Goal: Task Accomplishment & Management: Manage account settings

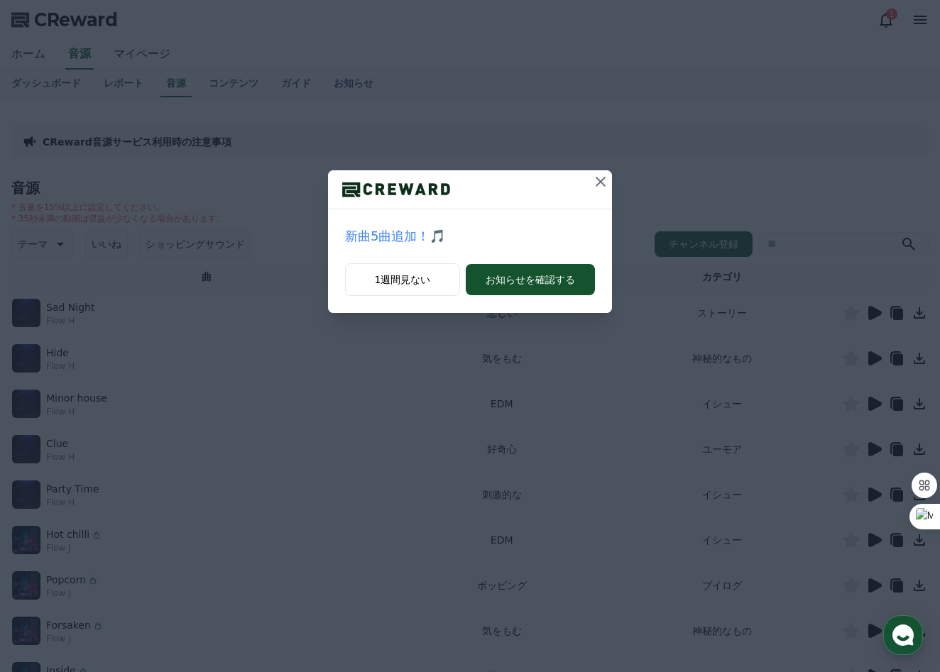
click at [395, 229] on p "新曲5曲追加！🎵" at bounding box center [470, 236] width 250 height 20
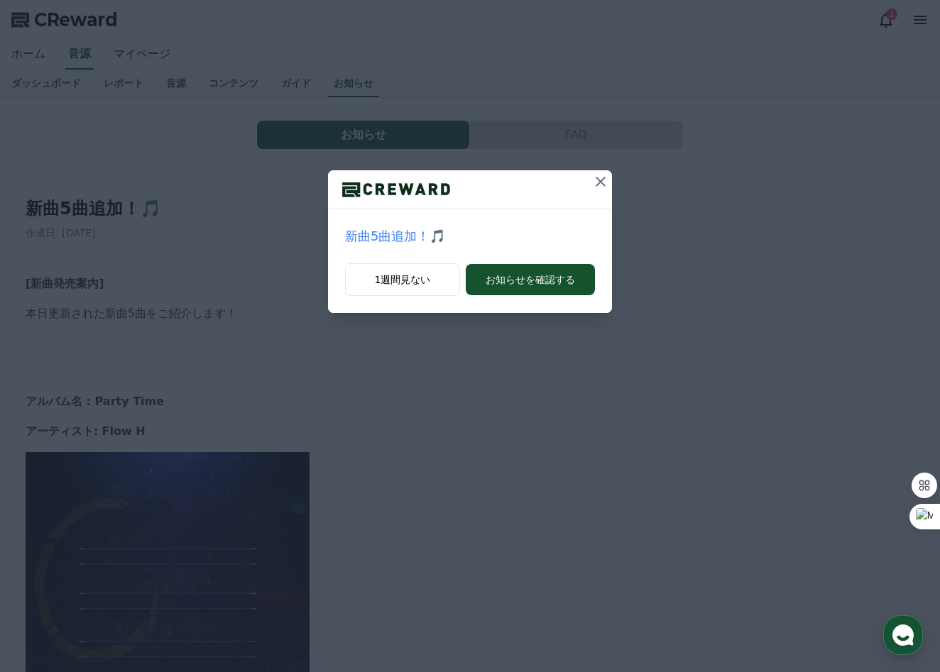
click at [490, 422] on div "新曲5曲追加！🎵 1週間見ない お知らせを確認する" at bounding box center [470, 336] width 940 height 672
click at [599, 183] on icon at bounding box center [601, 182] width 10 height 10
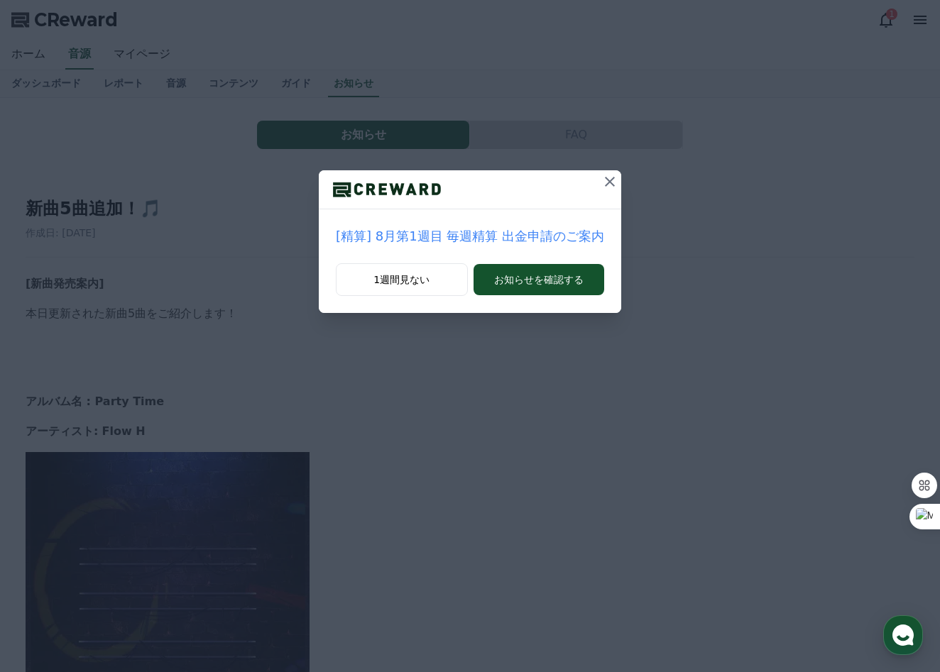
click at [605, 177] on icon at bounding box center [609, 181] width 17 height 17
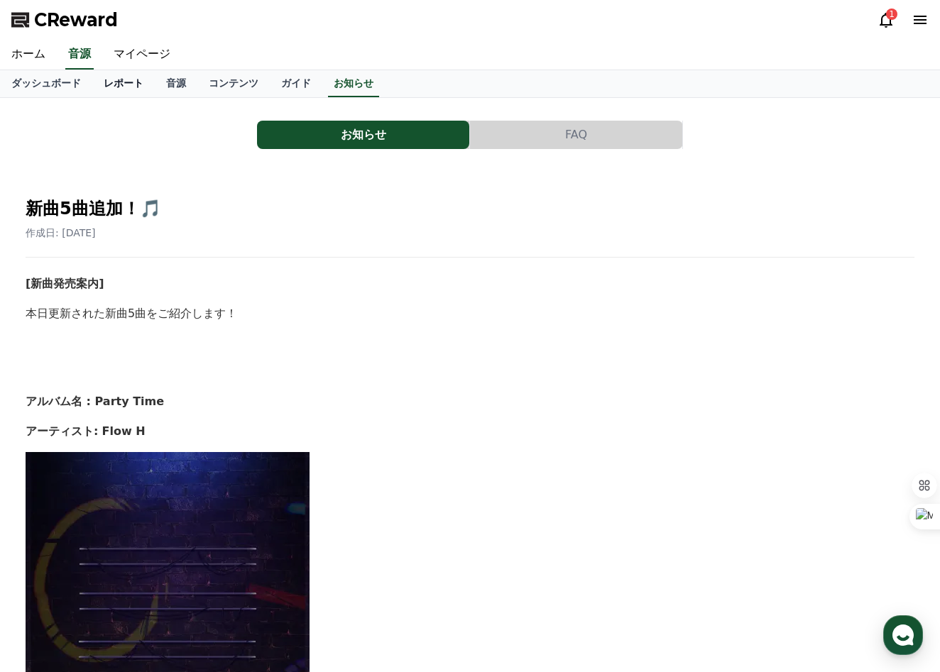
click at [124, 85] on link "レポート" at bounding box center [123, 83] width 62 height 27
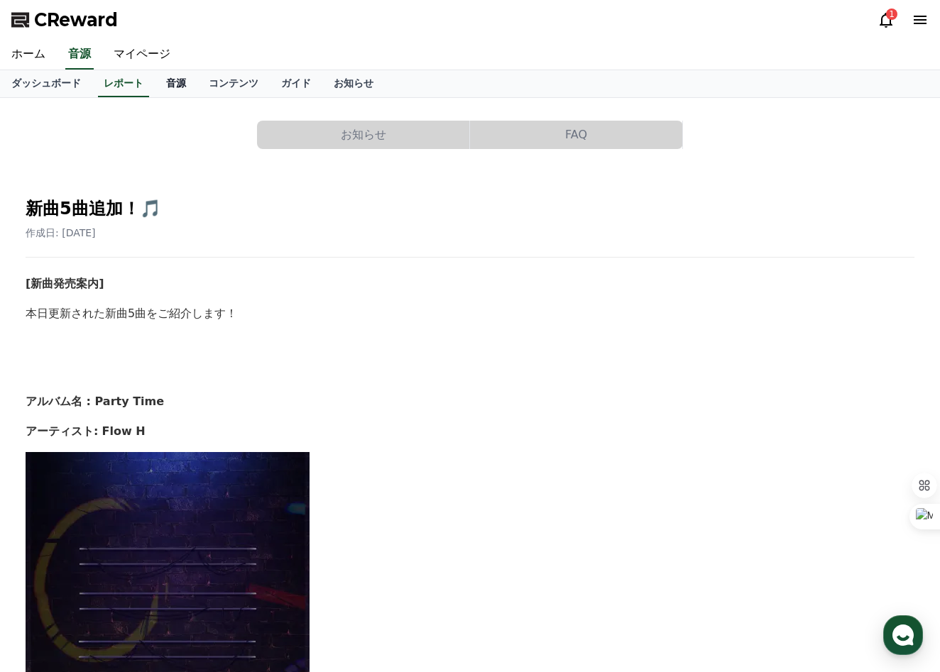
click at [180, 87] on link "音源" at bounding box center [176, 83] width 43 height 27
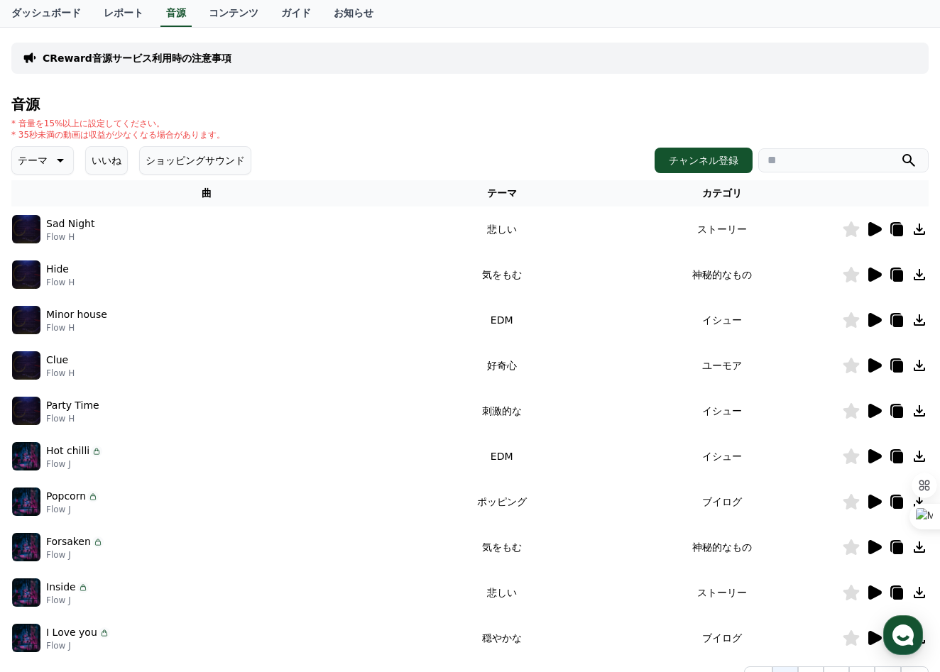
scroll to position [112, 0]
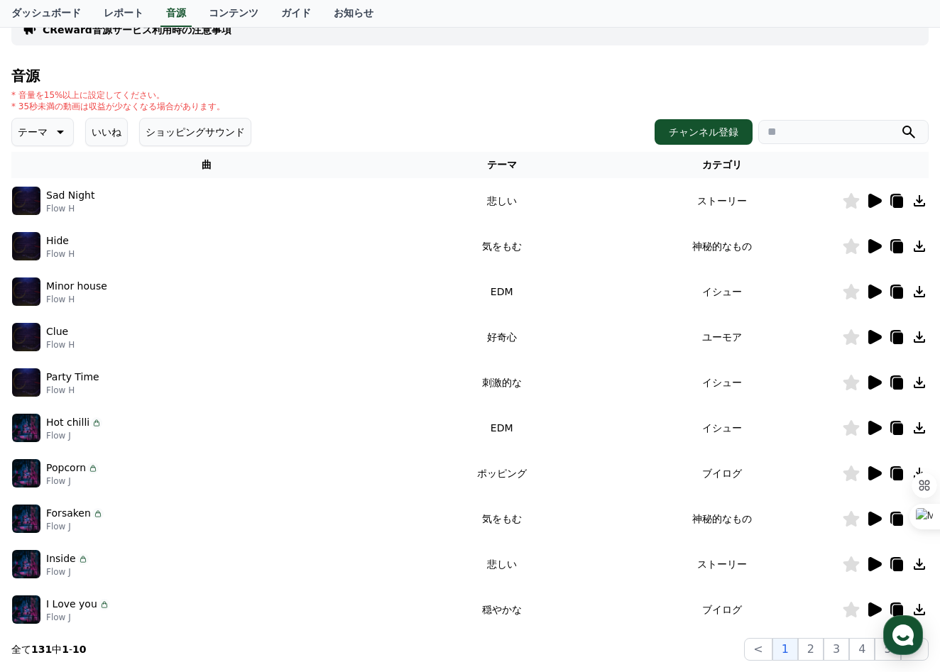
click at [878, 381] on icon at bounding box center [874, 383] width 13 height 14
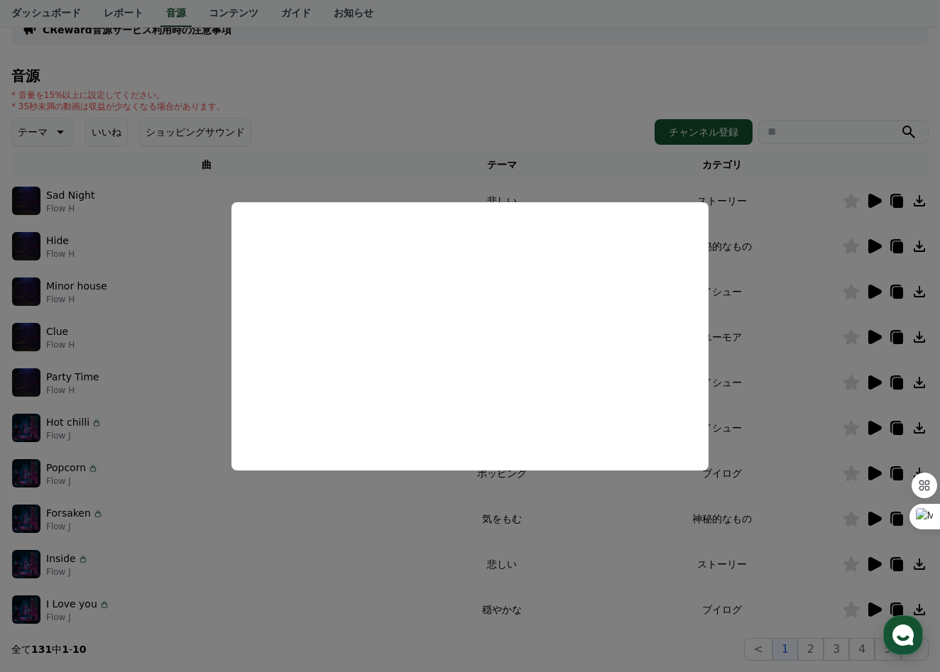
click at [785, 367] on button "close modal" at bounding box center [470, 336] width 940 height 672
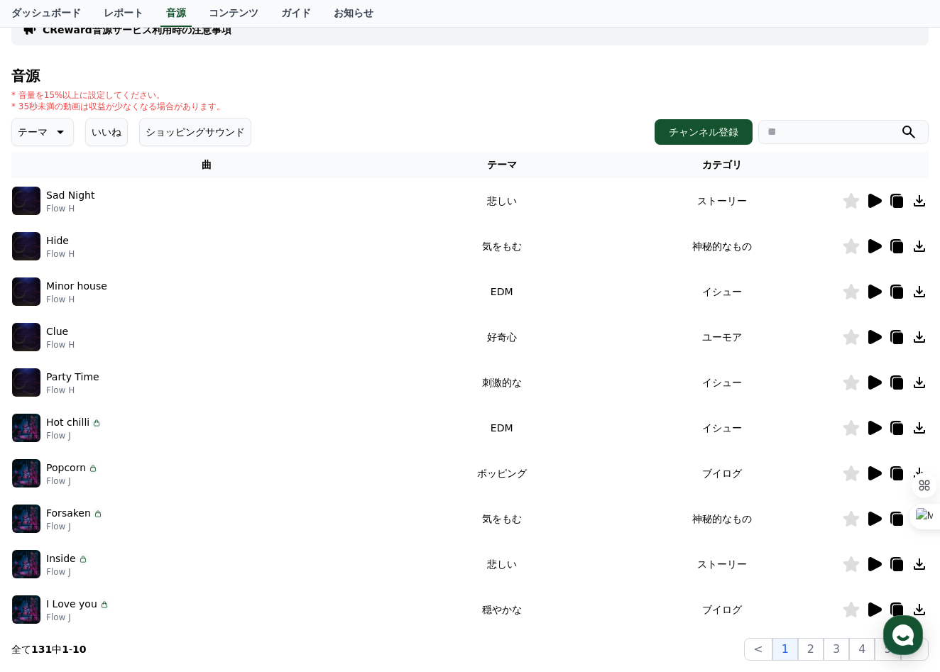
click at [66, 131] on icon at bounding box center [58, 132] width 17 height 17
click at [56, 241] on div "全て 空想 好奇心 暗い 明るい ポッピング 刺激的な 反転 [PERSON_NAME]な 劇的な 喜ばしい 気分 EDM 溝 悲しい 穏やかな 可愛い 感動…" at bounding box center [43, 520] width 61 height 733
click at [38, 241] on button "好奇心" at bounding box center [33, 243] width 41 height 31
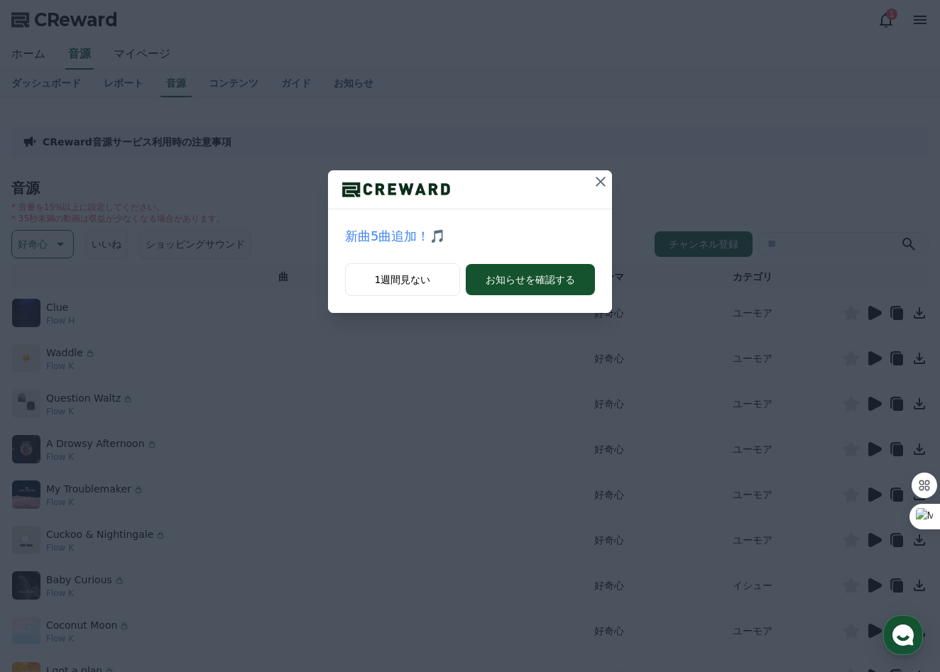
click at [601, 181] on icon at bounding box center [601, 182] width 10 height 10
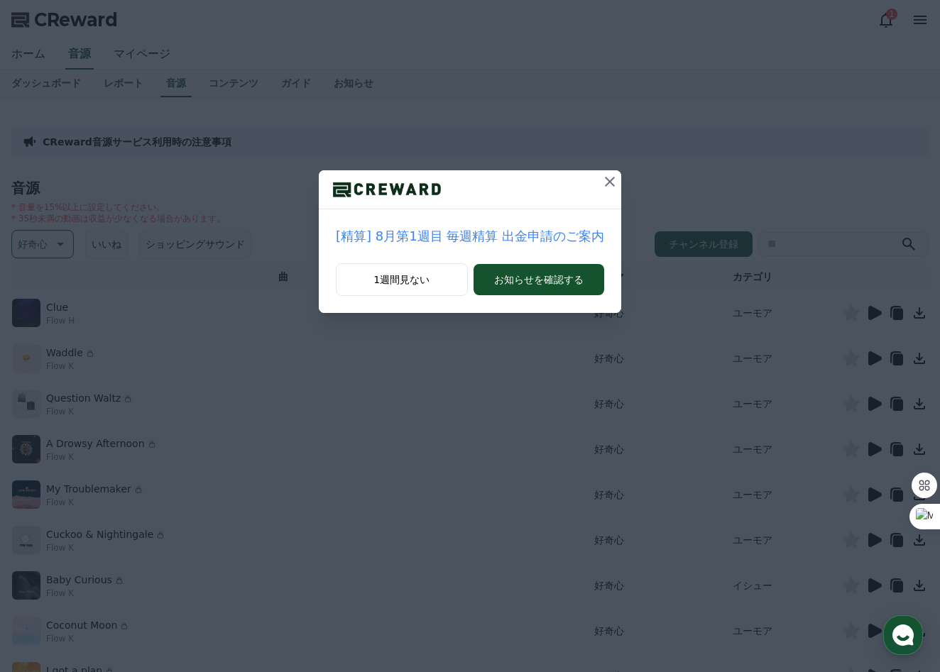
click at [601, 181] on icon at bounding box center [609, 181] width 17 height 17
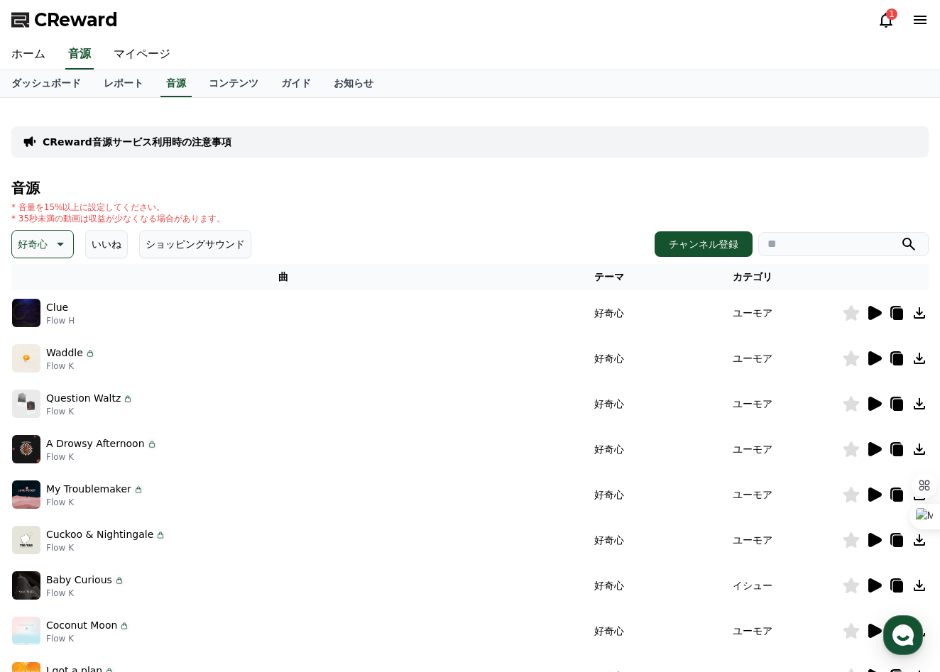
click at [868, 312] on icon at bounding box center [873, 313] width 17 height 17
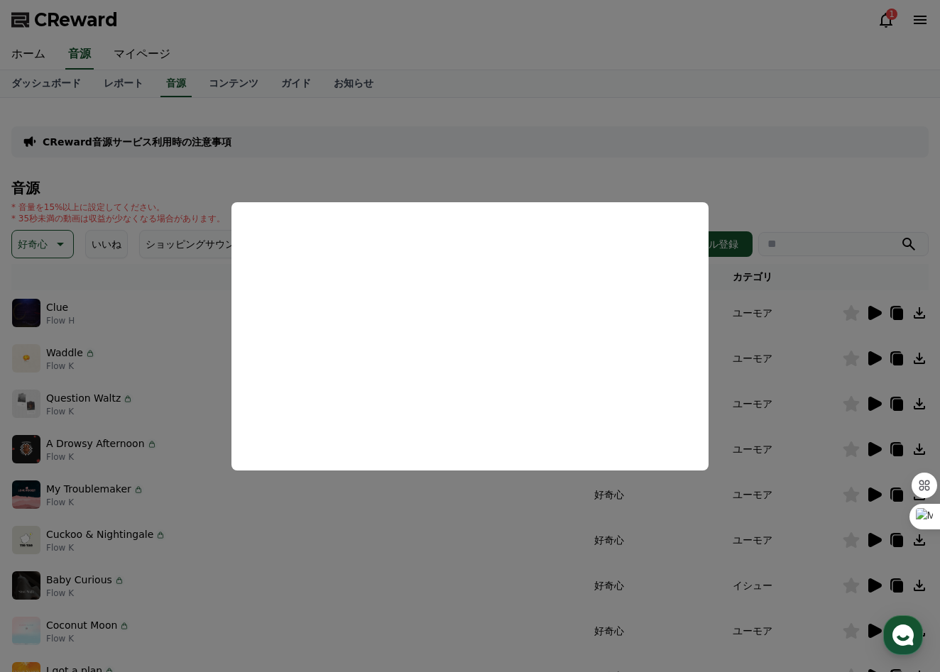
click at [480, 518] on button "close modal" at bounding box center [470, 336] width 940 height 672
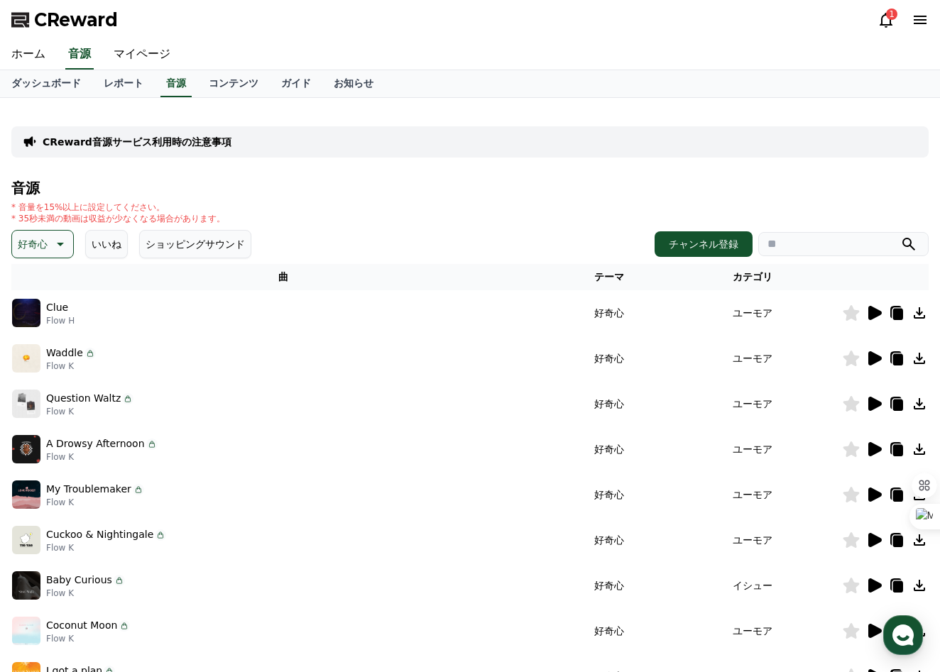
click at [866, 359] on icon at bounding box center [873, 358] width 17 height 17
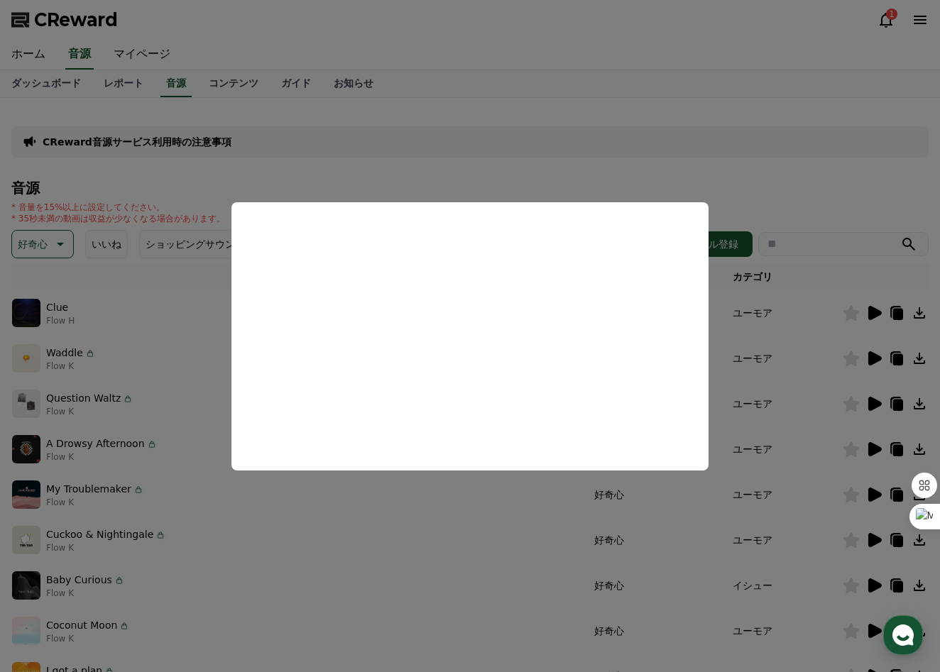
click at [439, 548] on button "close modal" at bounding box center [470, 336] width 940 height 672
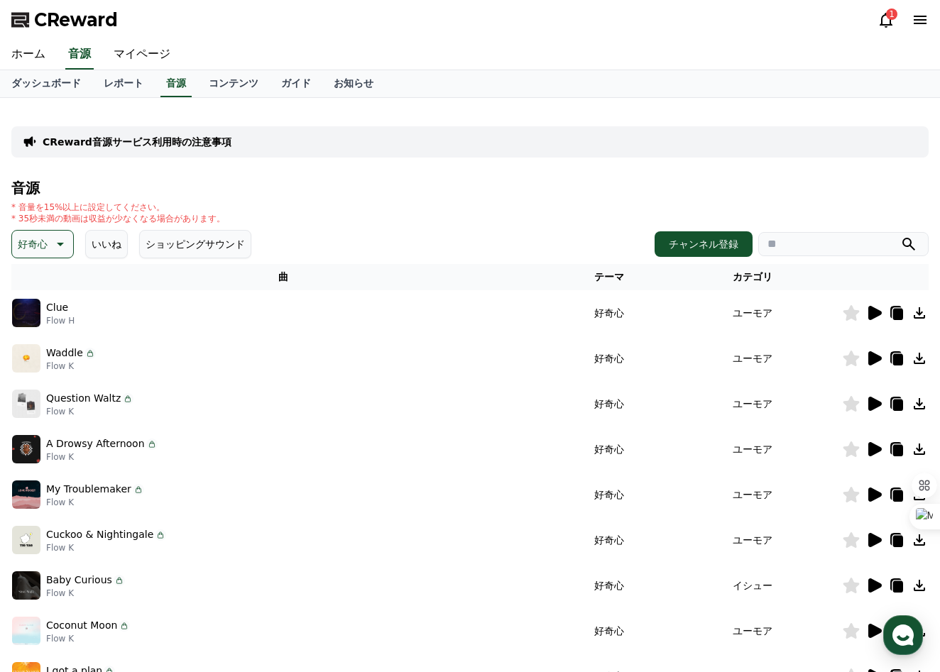
click at [61, 228] on div "音源 * 音量を15%以上に設定してください。 * 35秒未満の動画は収益が少なくなる場合があります。 好奇心 いいね ショッピングサウンド チャンネル登録 …" at bounding box center [469, 476] width 917 height 593
click at [61, 243] on icon at bounding box center [60, 245] width 7 height 4
click at [41, 318] on button "明るい" at bounding box center [33, 317] width 41 height 31
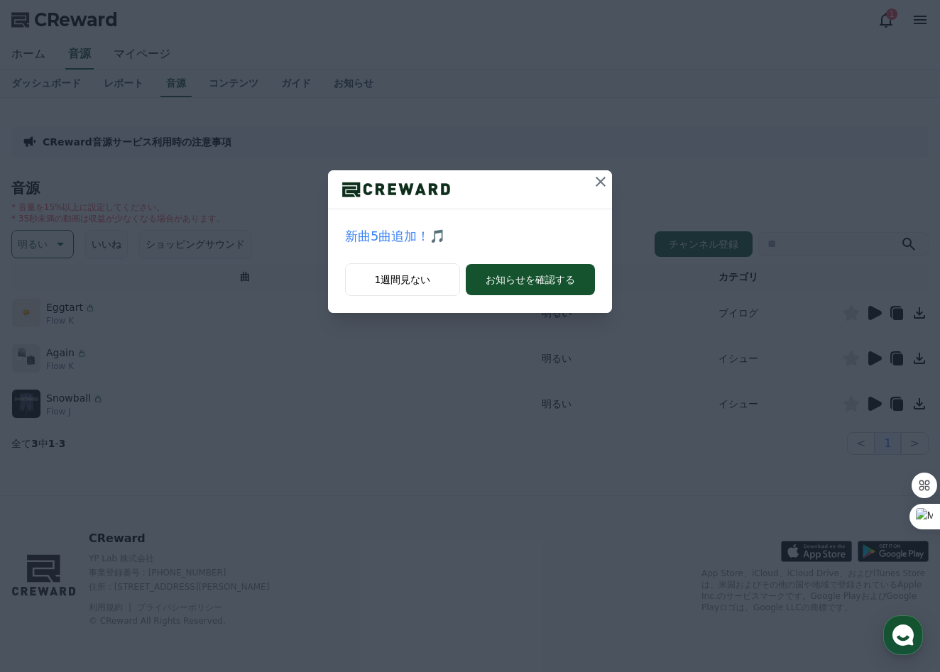
click at [601, 182] on icon at bounding box center [601, 182] width 10 height 10
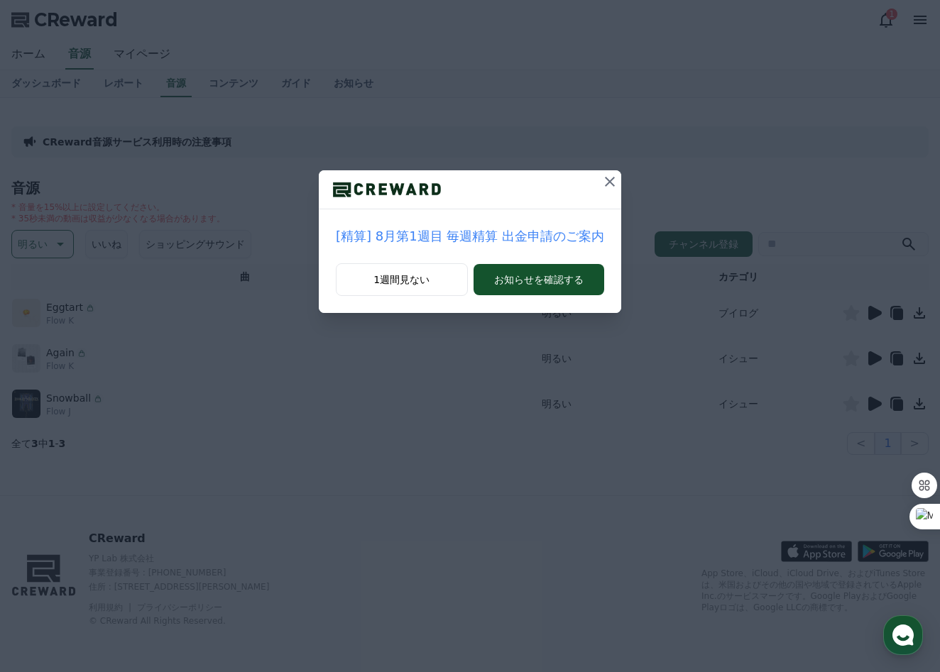
click at [605, 185] on icon at bounding box center [610, 182] width 10 height 10
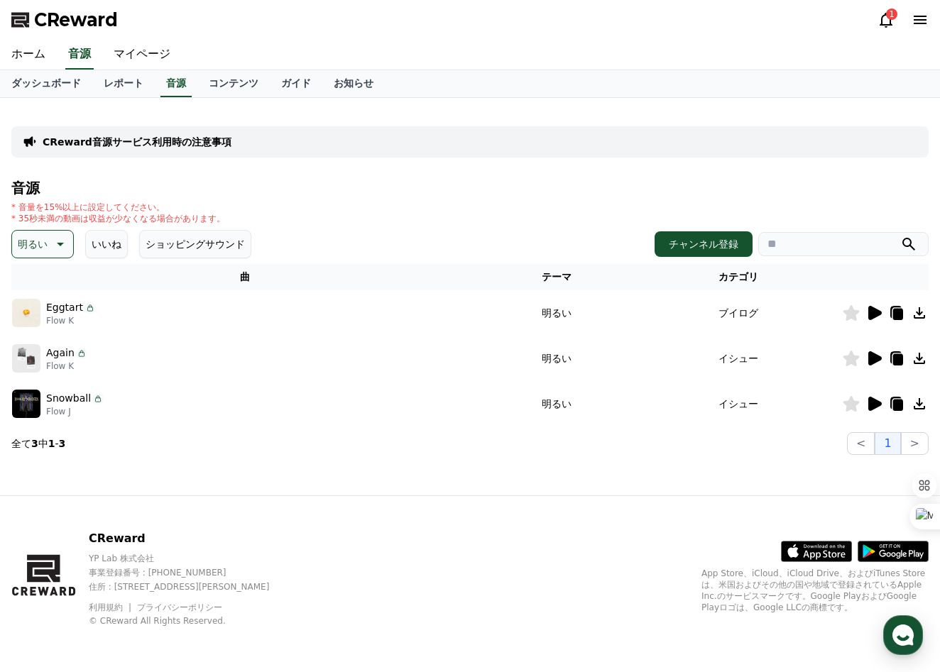
click at [878, 315] on icon at bounding box center [874, 313] width 13 height 14
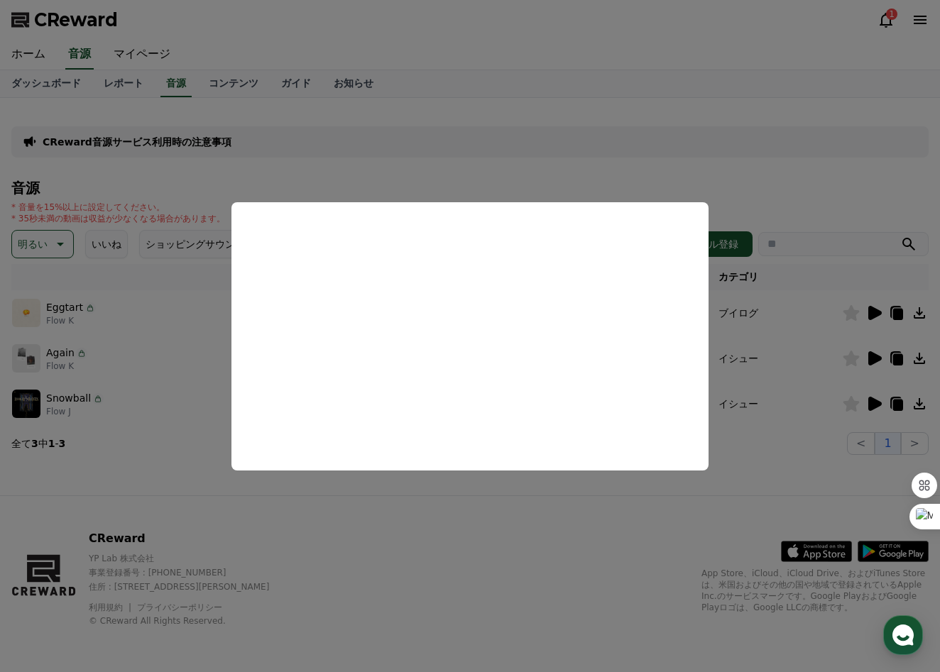
click at [465, 540] on button "close modal" at bounding box center [470, 336] width 940 height 672
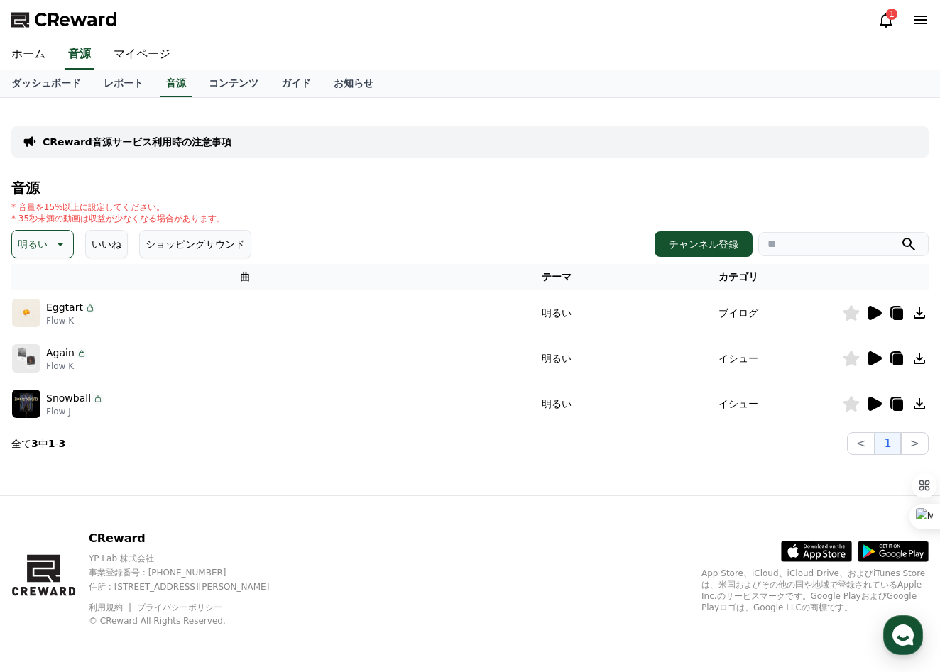
click at [869, 356] on icon at bounding box center [874, 358] width 13 height 14
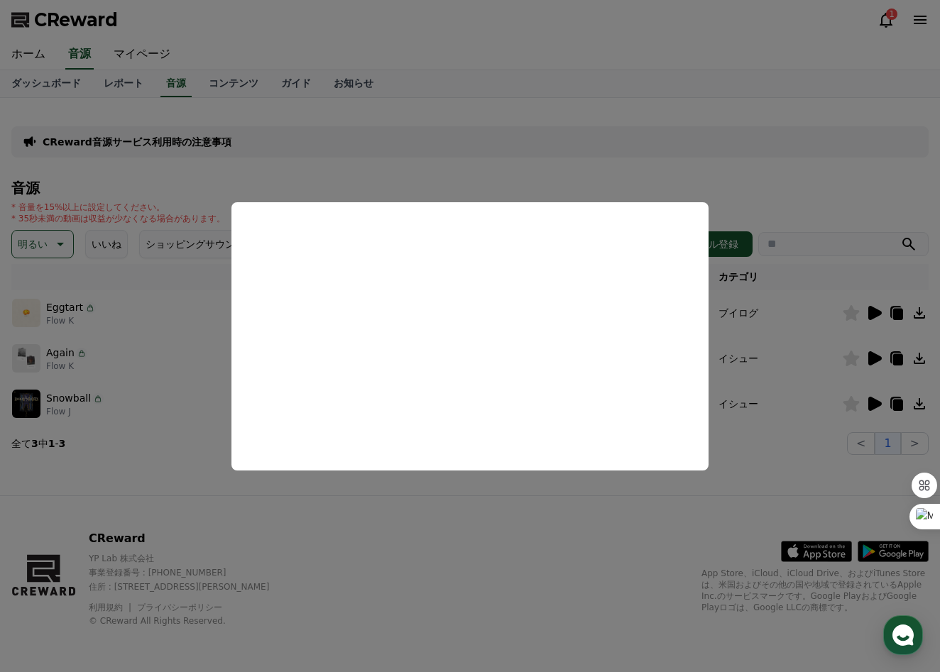
click at [438, 508] on button "close modal" at bounding box center [470, 336] width 940 height 672
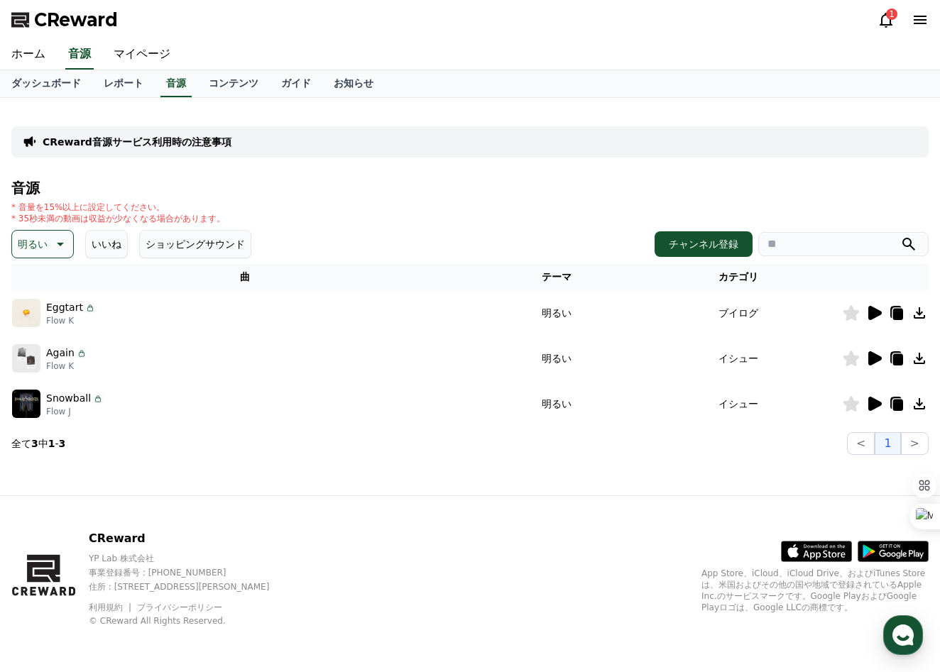
click at [40, 261] on div "音源 * 音量を15%以上に設定してください。 * 35秒未満の動画は収益が少なくなる場合があります。 明るい いいね ショッピングサウンド チャンネル登録 …" at bounding box center [469, 317] width 917 height 275
click at [46, 246] on p "明るい" at bounding box center [33, 244] width 30 height 20
click at [48, 349] on button "可愛い" at bounding box center [33, 347] width 41 height 31
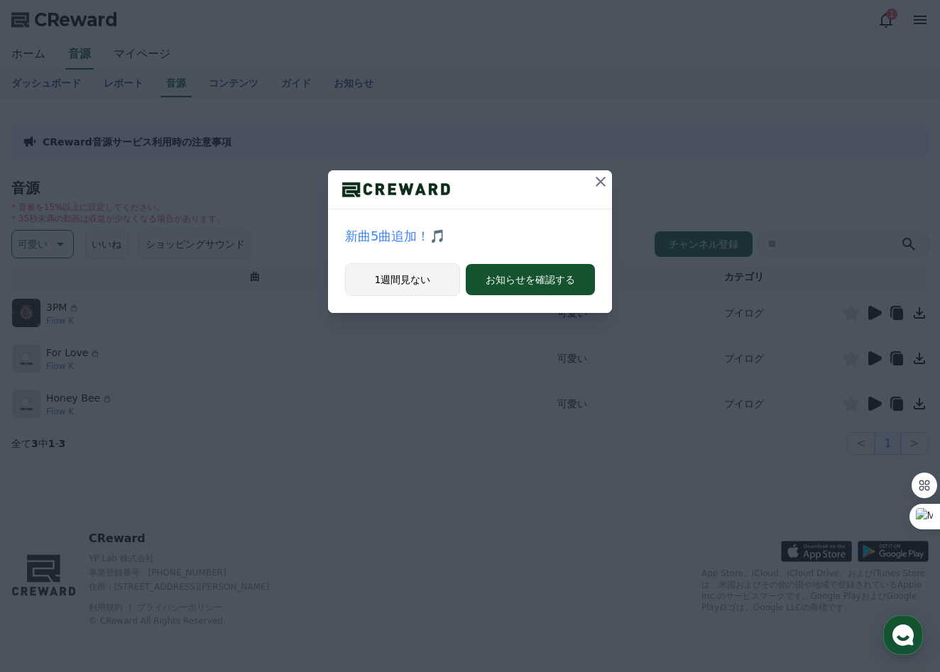
click at [412, 295] on div "1週間見ない お知らせを確認する" at bounding box center [470, 288] width 284 height 50
click at [388, 269] on button "1週間見ない" at bounding box center [402, 279] width 115 height 33
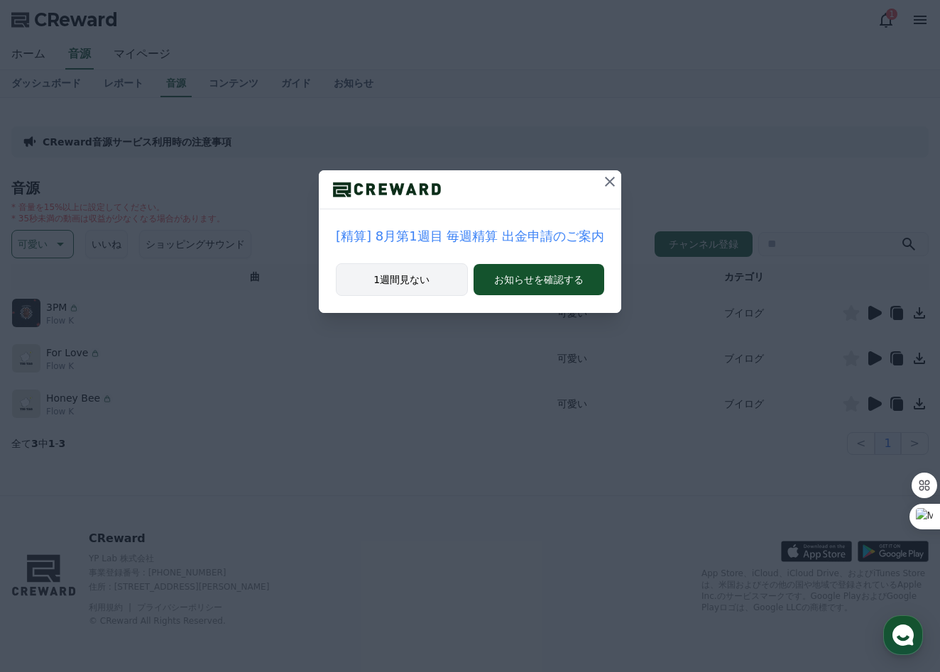
click at [388, 269] on button "1週間見ない" at bounding box center [402, 279] width 132 height 33
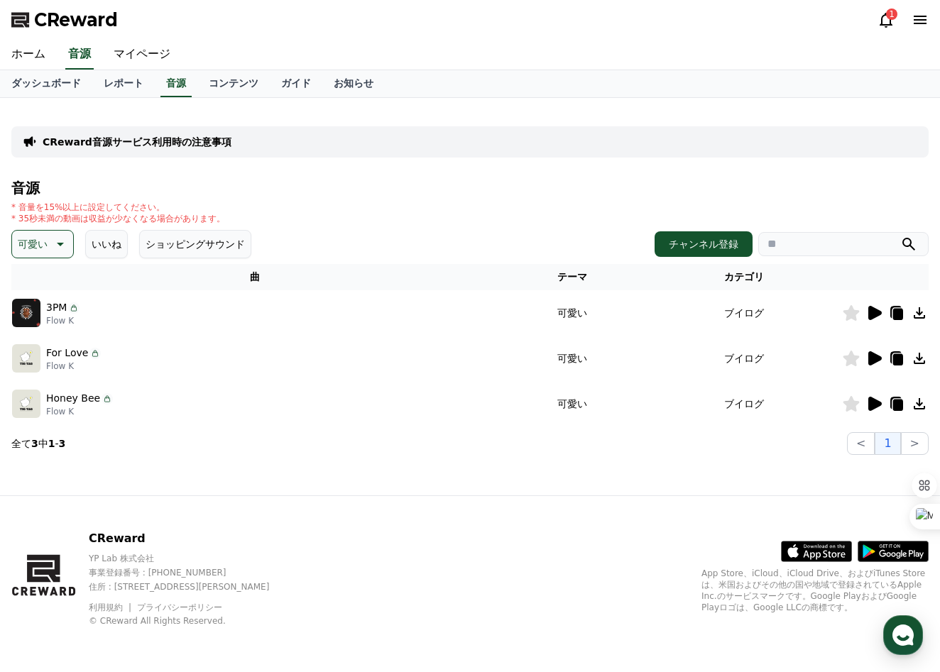
click at [874, 314] on icon at bounding box center [874, 313] width 13 height 14
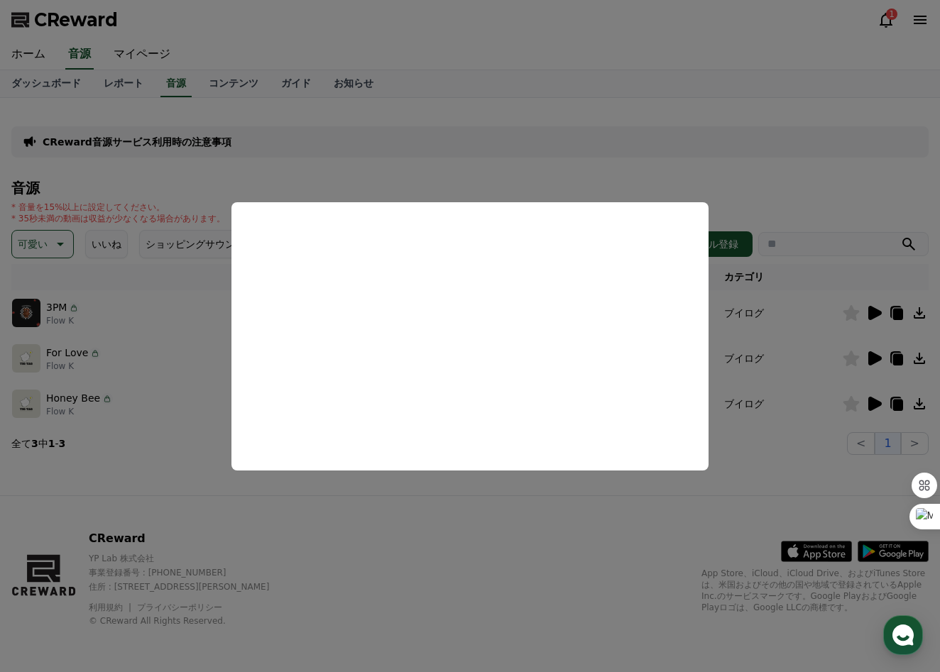
click at [802, 328] on button "close modal" at bounding box center [470, 336] width 940 height 672
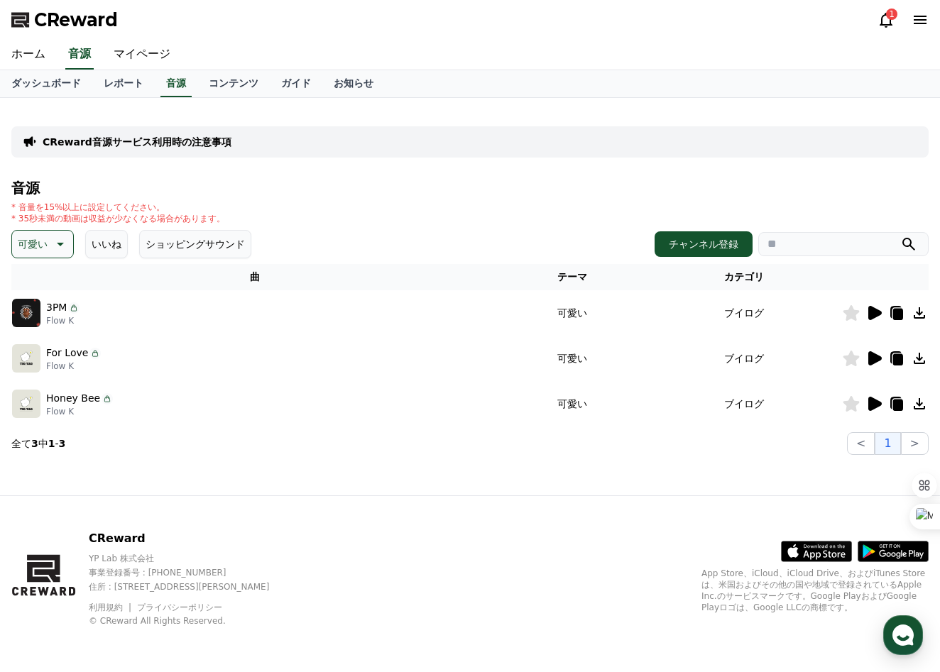
click at [867, 361] on icon at bounding box center [873, 358] width 17 height 17
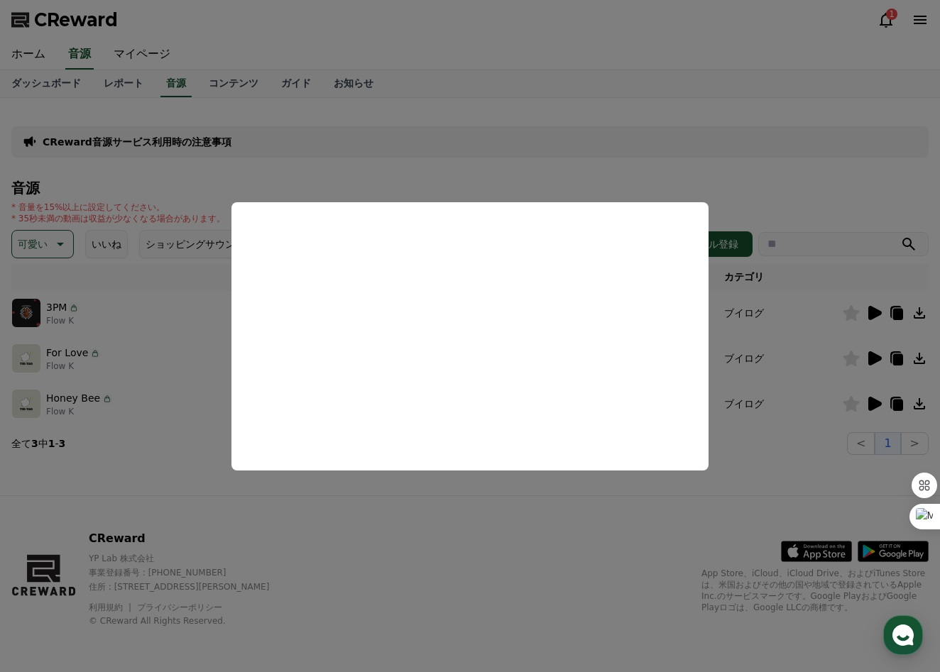
click at [811, 370] on button "close modal" at bounding box center [470, 336] width 940 height 672
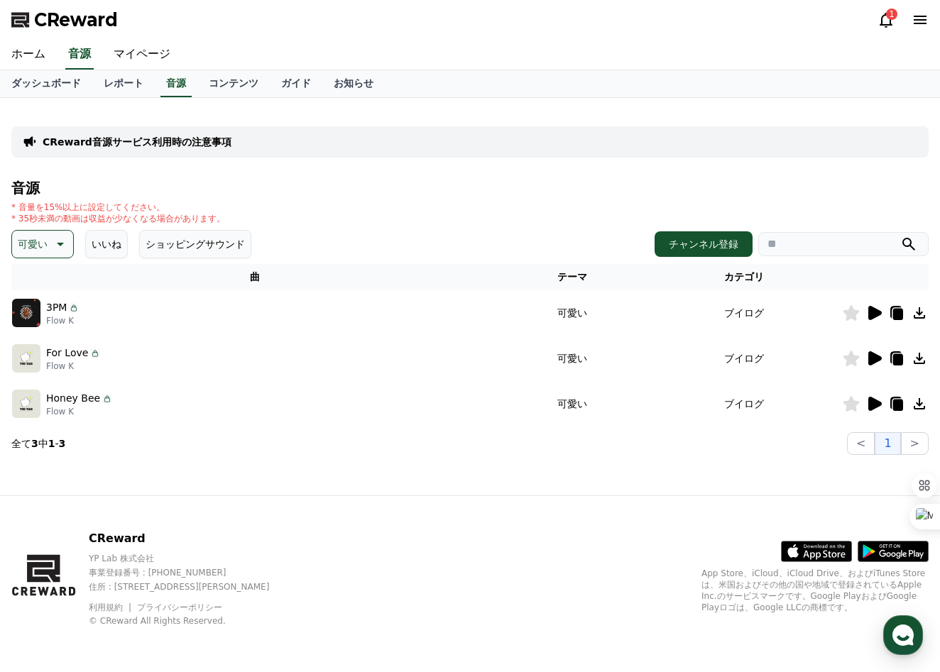
click at [917, 356] on icon at bounding box center [919, 358] width 11 height 11
click at [66, 85] on link "ダッシュボード" at bounding box center [46, 83] width 92 height 27
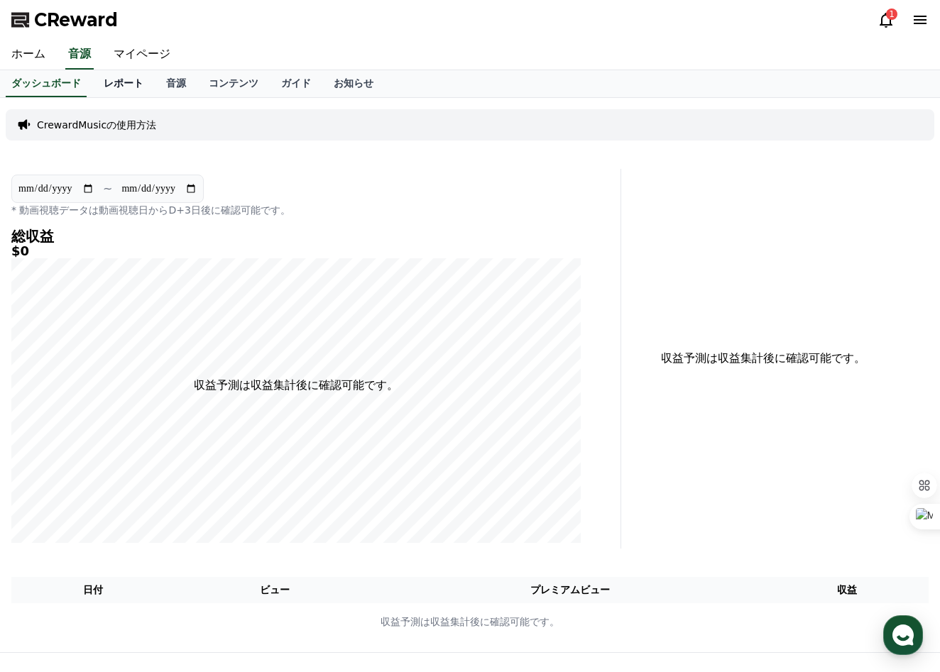
click at [123, 92] on link "レポート" at bounding box center [123, 83] width 62 height 27
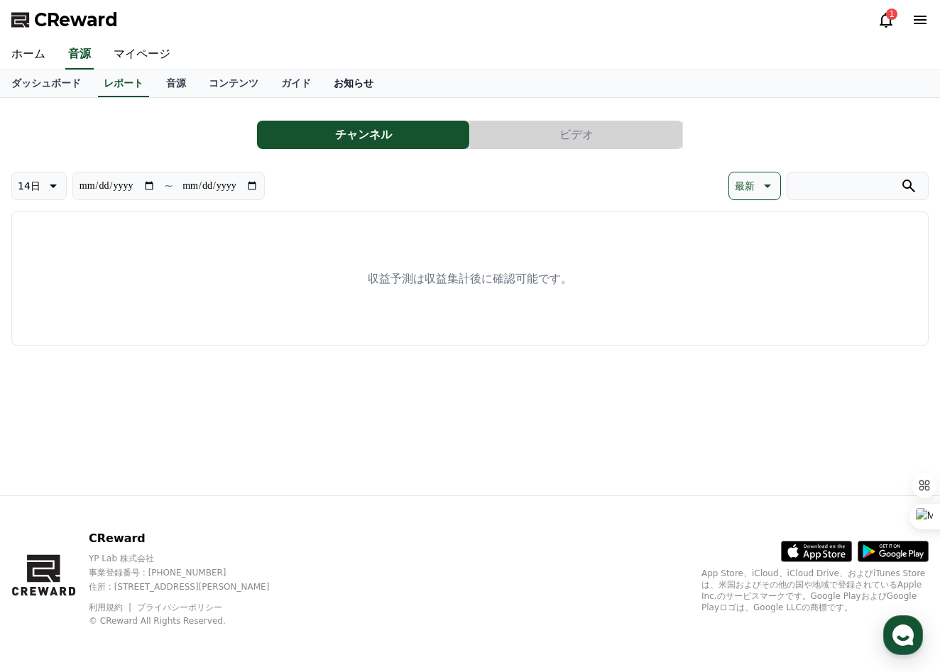
click at [351, 84] on link "お知らせ" at bounding box center [353, 83] width 62 height 27
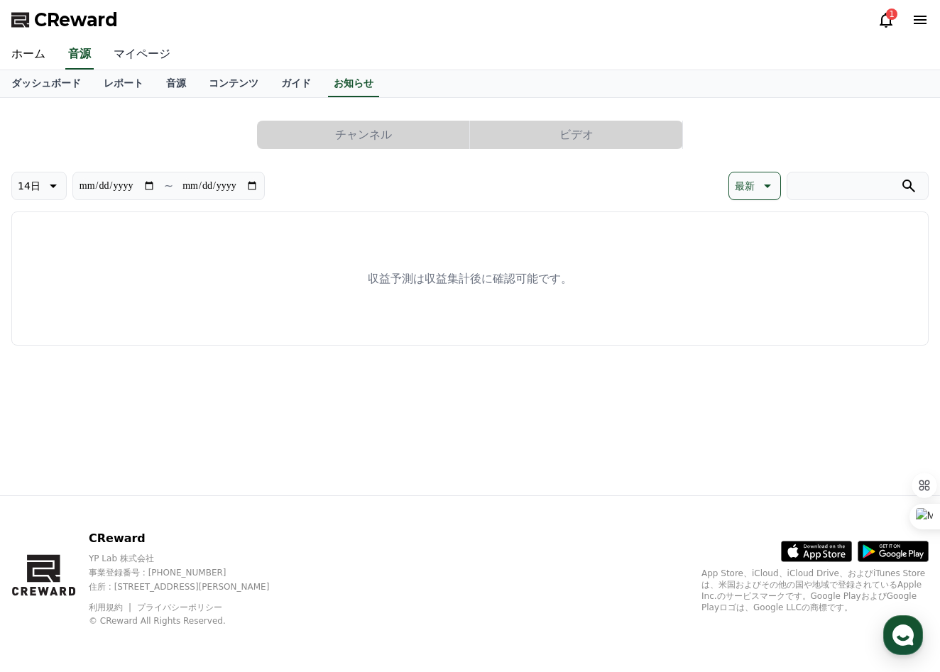
click at [136, 52] on link "マイページ" at bounding box center [142, 55] width 80 height 30
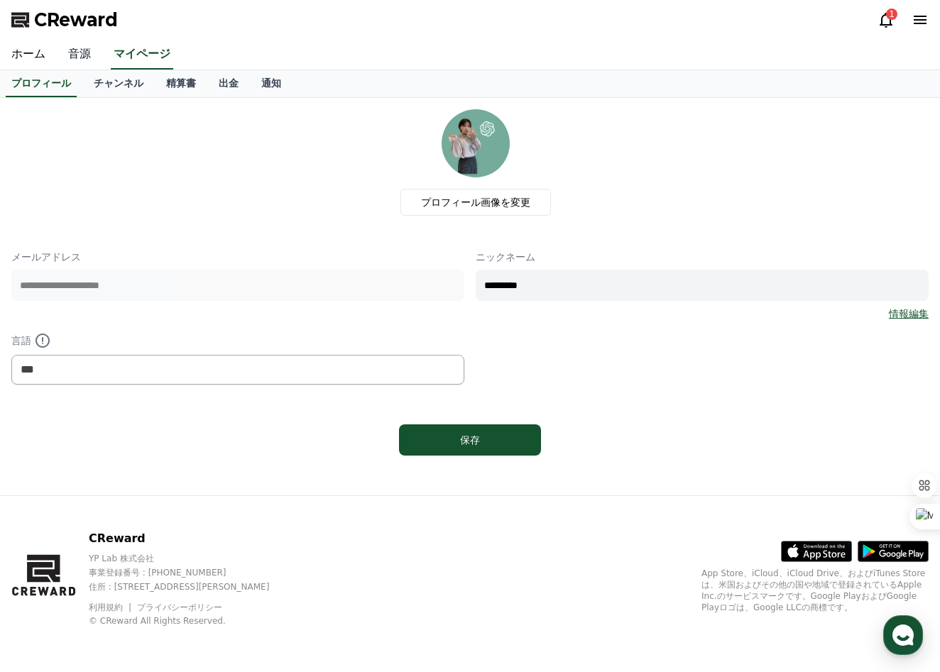
click at [89, 58] on link "音源" at bounding box center [79, 55] width 45 height 30
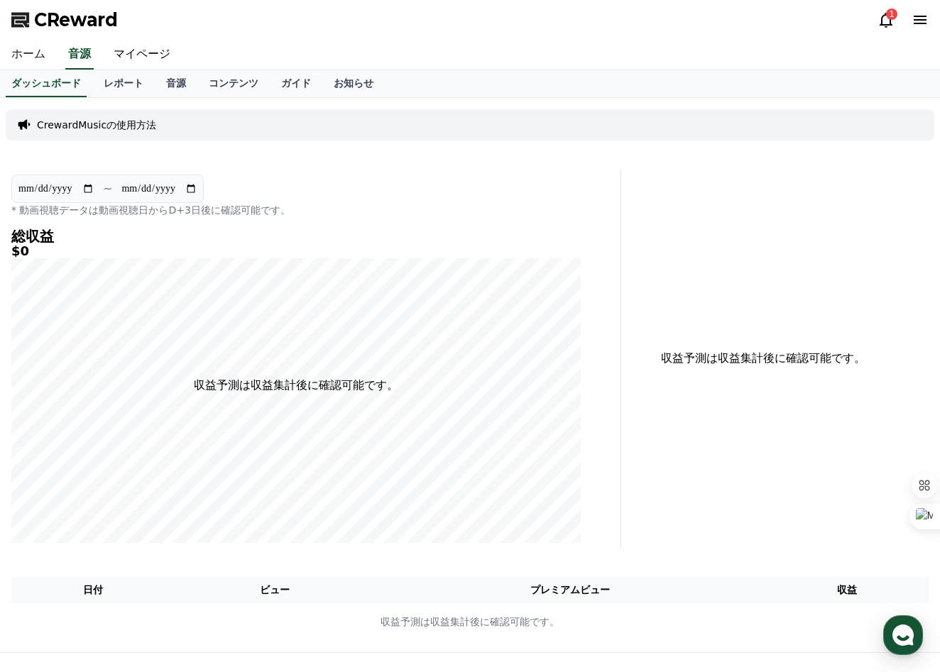
click at [25, 57] on link "ホーム" at bounding box center [28, 55] width 57 height 30
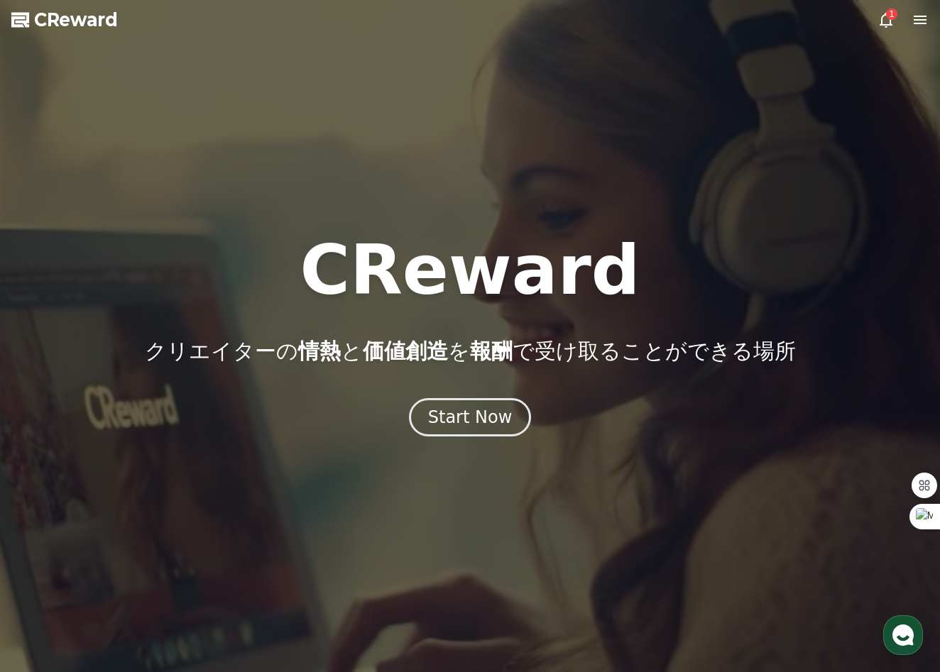
click at [891, 18] on div "1" at bounding box center [891, 14] width 11 height 11
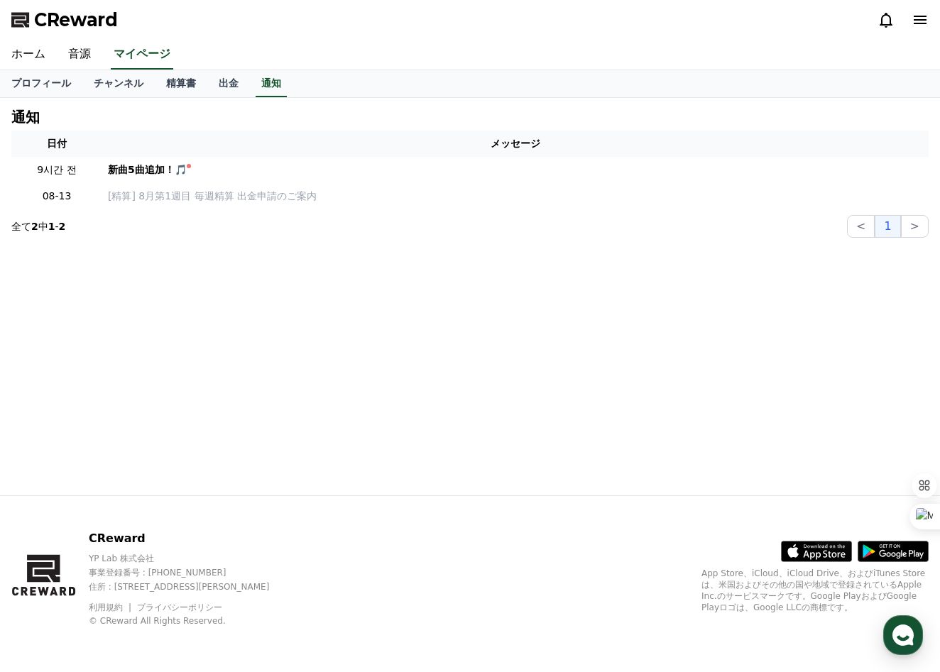
click at [920, 21] on icon at bounding box center [920, 19] width 17 height 17
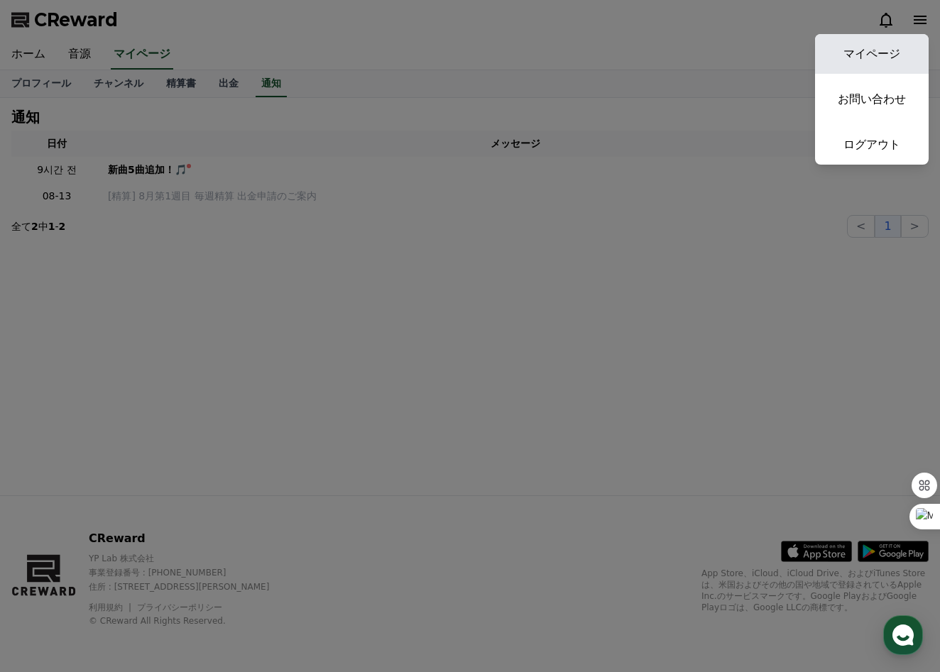
click at [887, 52] on link "マイページ" at bounding box center [872, 54] width 114 height 40
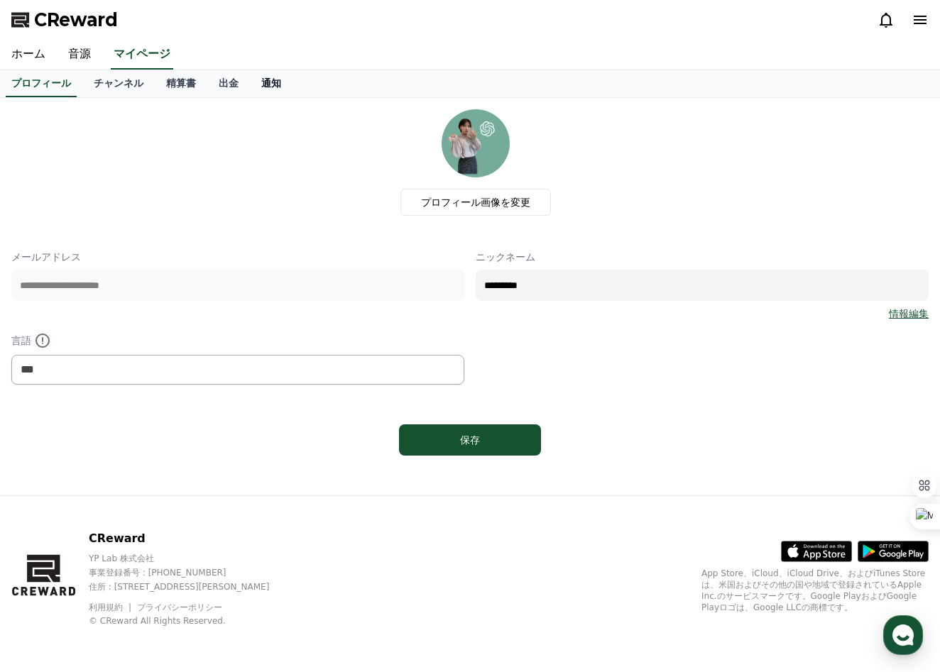
click at [283, 86] on link "通知" at bounding box center [271, 83] width 43 height 27
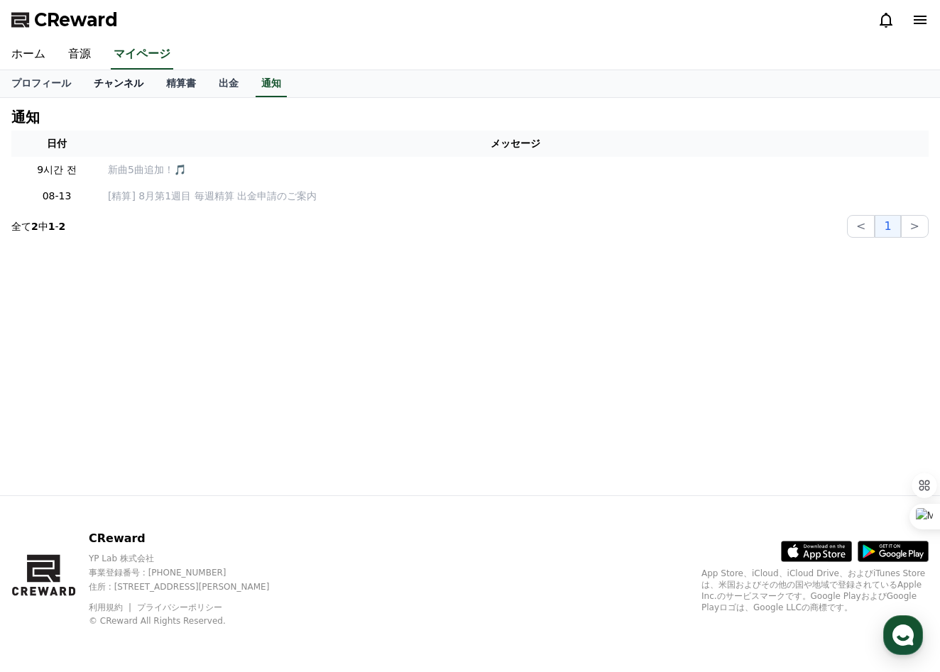
click at [103, 80] on link "チャンネル" at bounding box center [118, 83] width 72 height 27
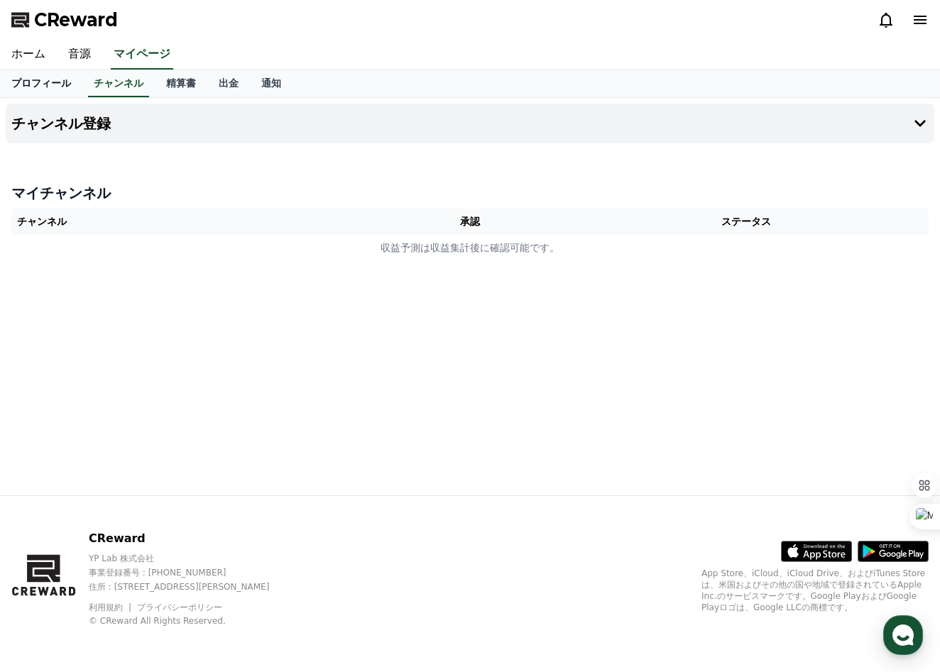
click at [56, 80] on link "プロフィール" at bounding box center [41, 83] width 82 height 27
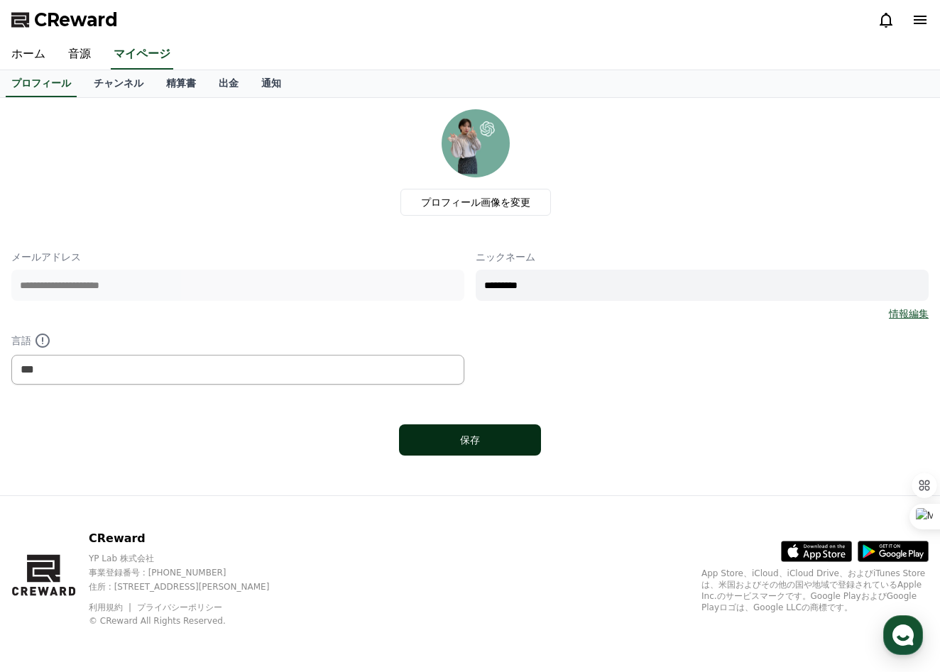
click at [461, 449] on button "保存" at bounding box center [470, 440] width 142 height 31
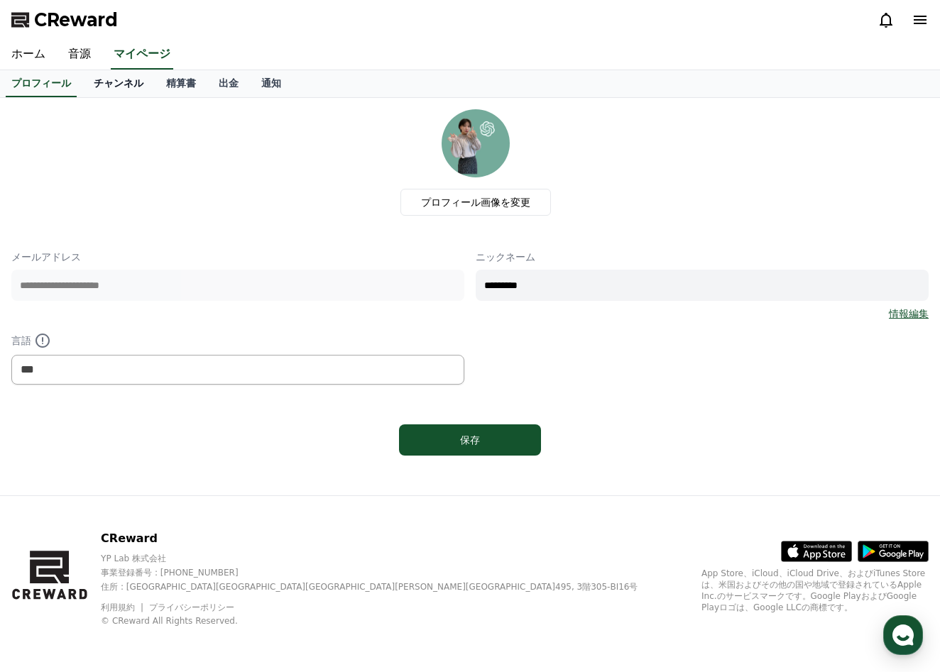
click at [128, 88] on link "チャンネル" at bounding box center [118, 83] width 72 height 27
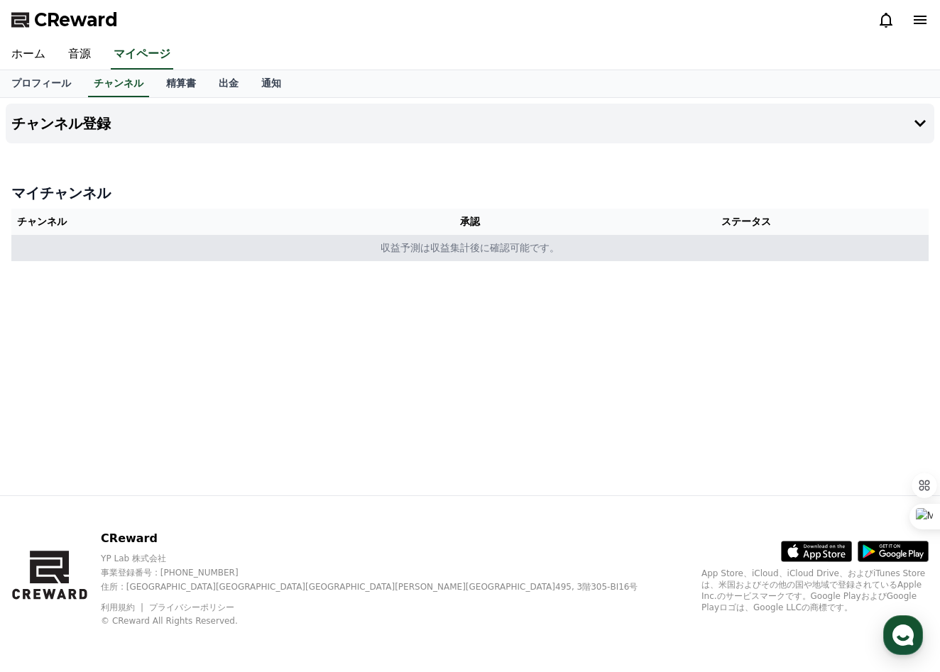
click at [457, 248] on td "収益予測は収益集計後に確認可能です。" at bounding box center [469, 248] width 917 height 26
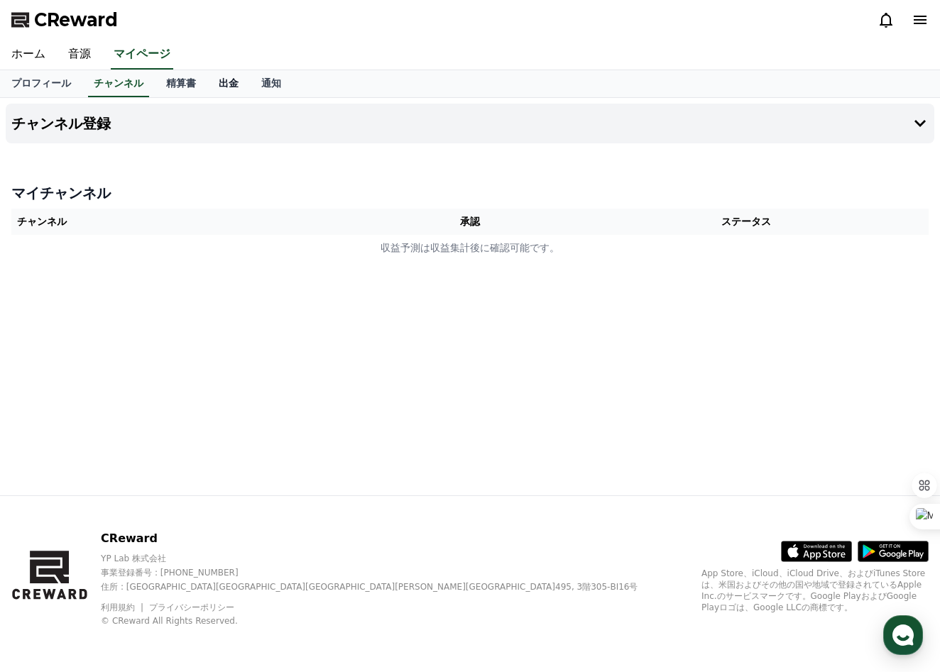
click at [232, 86] on link "出金" at bounding box center [228, 83] width 43 height 27
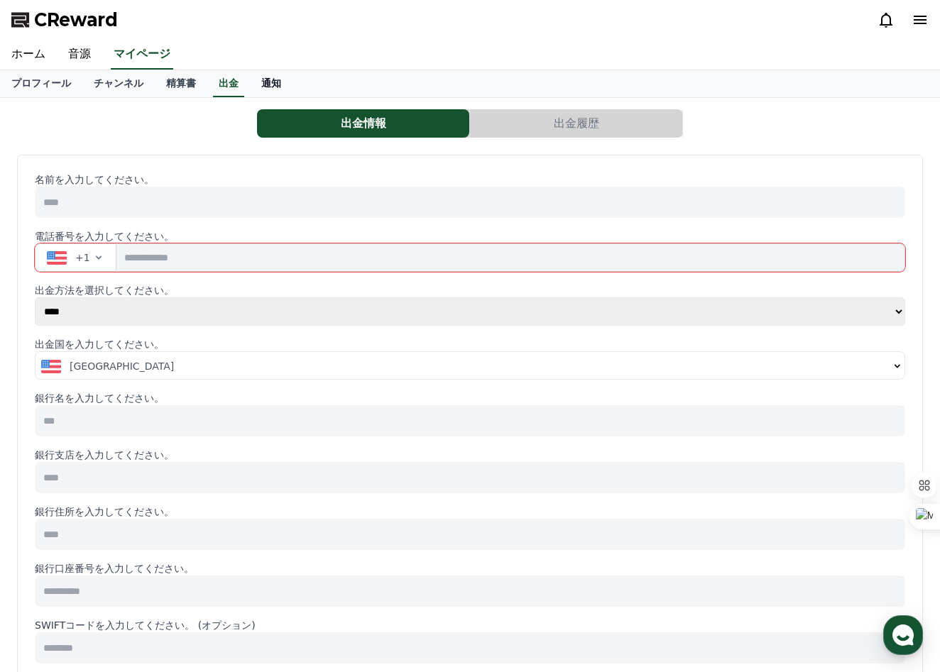
click at [280, 91] on link "通知" at bounding box center [271, 83] width 43 height 27
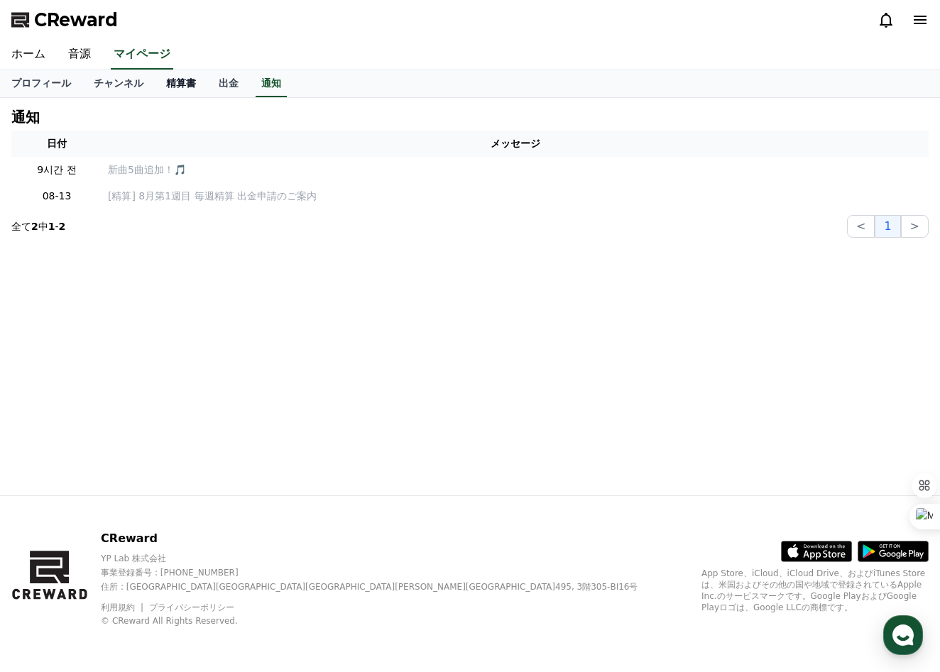
click at [197, 88] on link "精算書" at bounding box center [181, 83] width 53 height 27
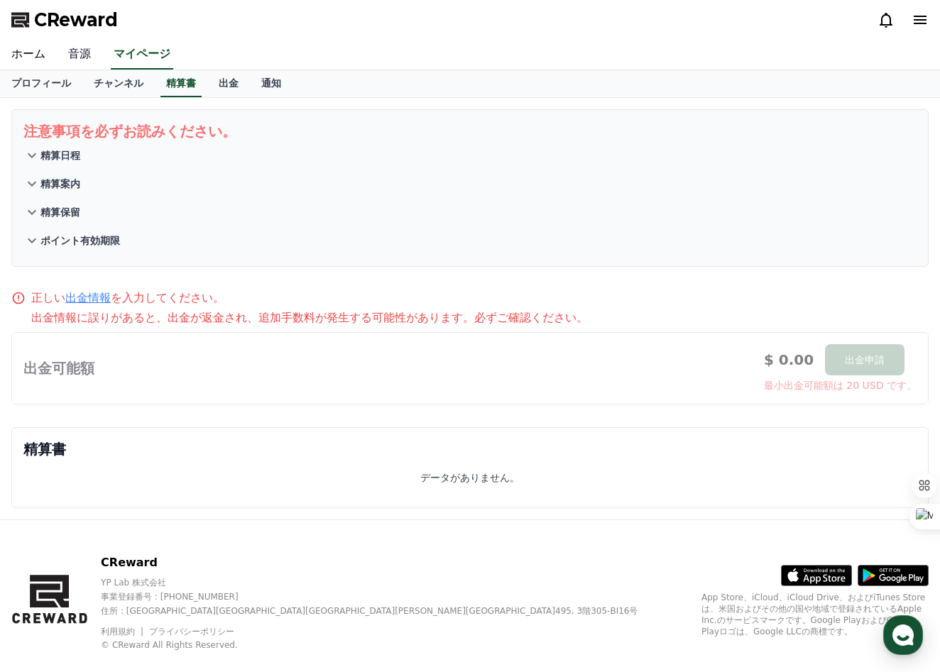
click at [75, 53] on link "音源" at bounding box center [79, 55] width 45 height 30
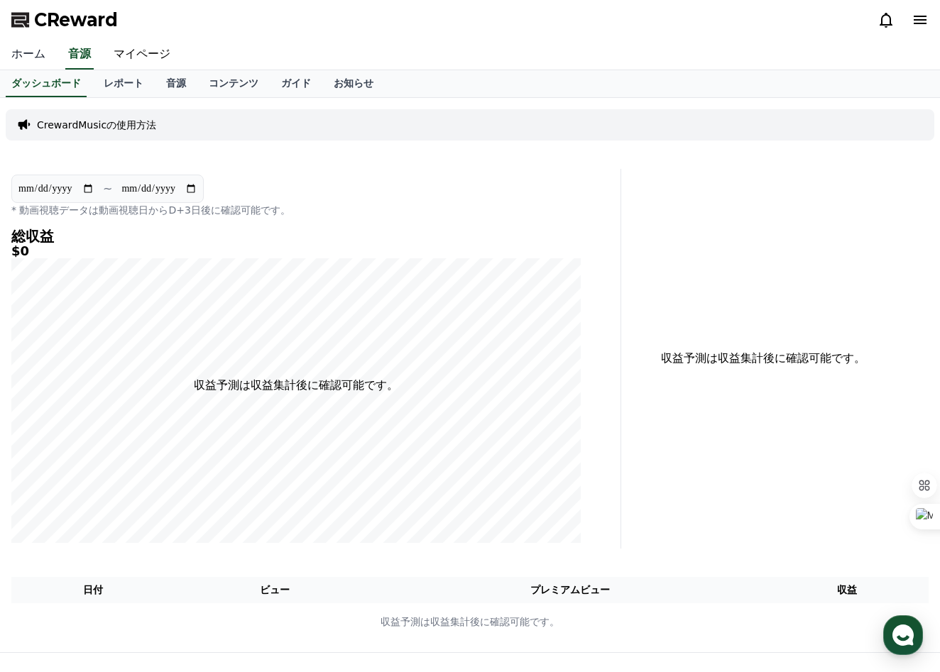
click at [26, 55] on link "ホーム" at bounding box center [28, 55] width 57 height 30
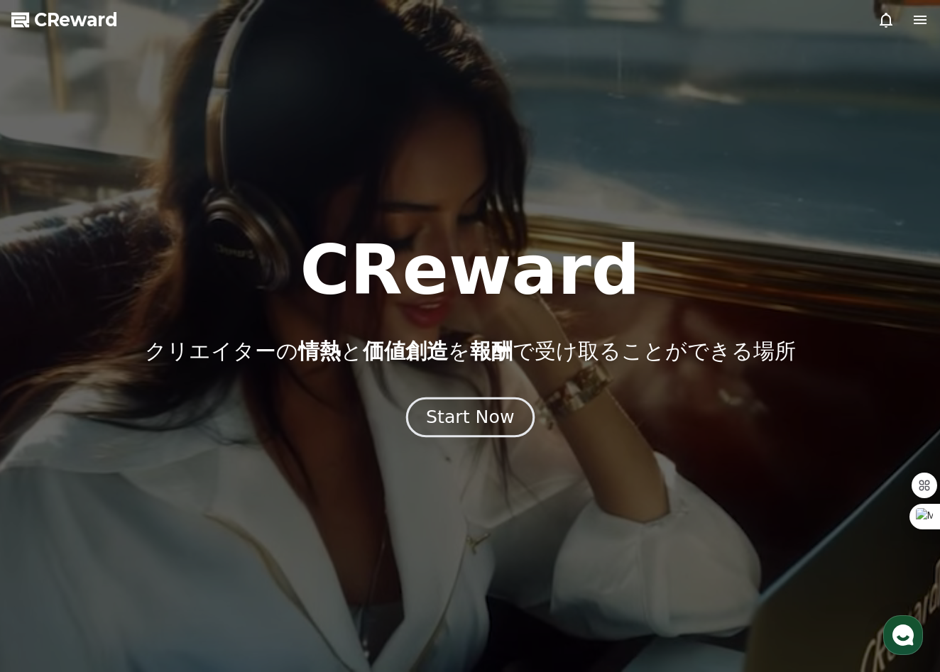
click at [435, 403] on button "Start Now" at bounding box center [469, 417] width 129 height 40
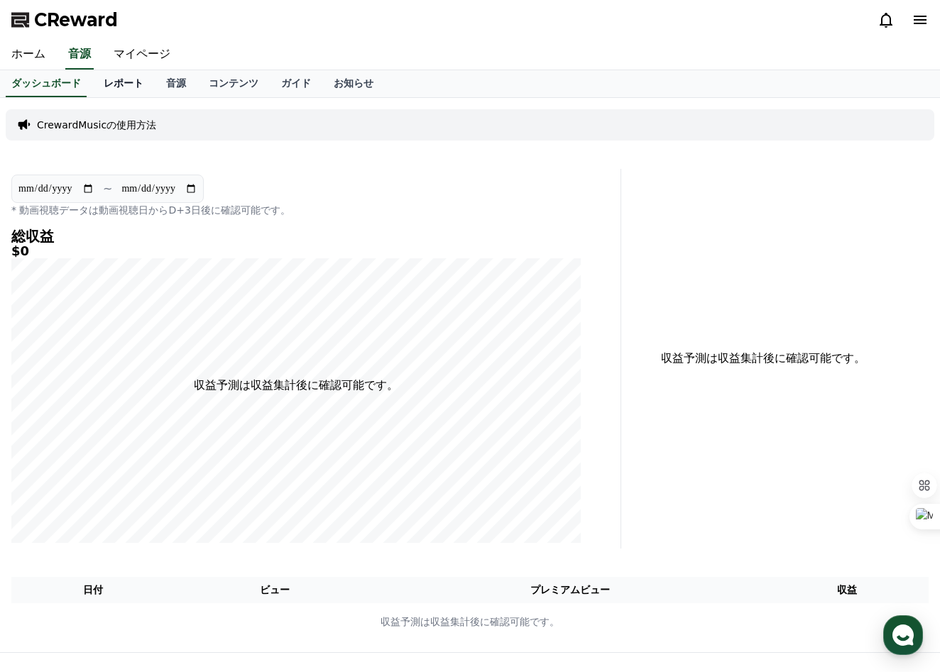
click at [126, 81] on link "レポート" at bounding box center [123, 83] width 62 height 27
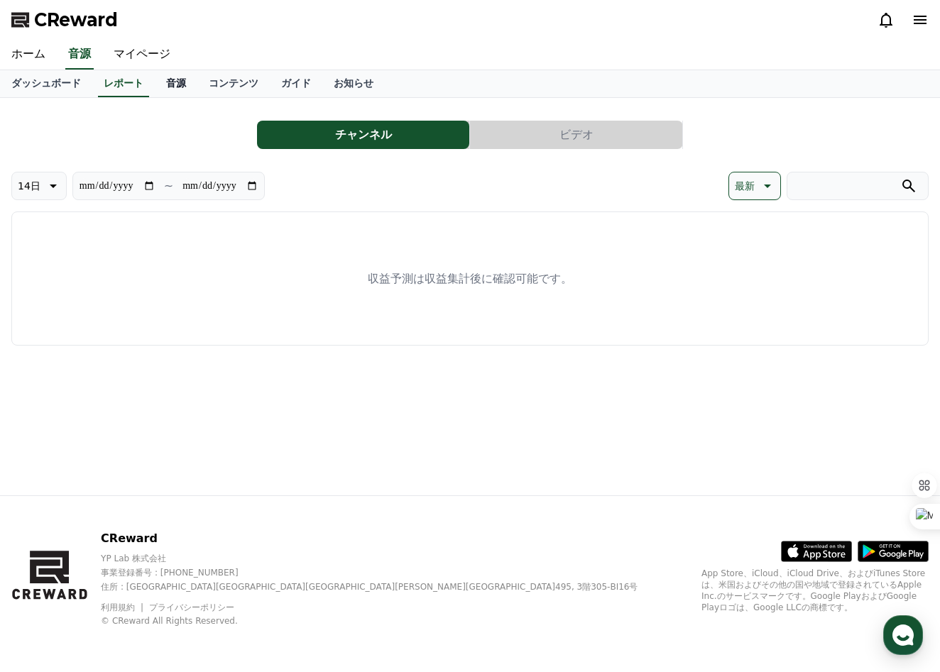
click at [179, 82] on link "音源" at bounding box center [176, 83] width 43 height 27
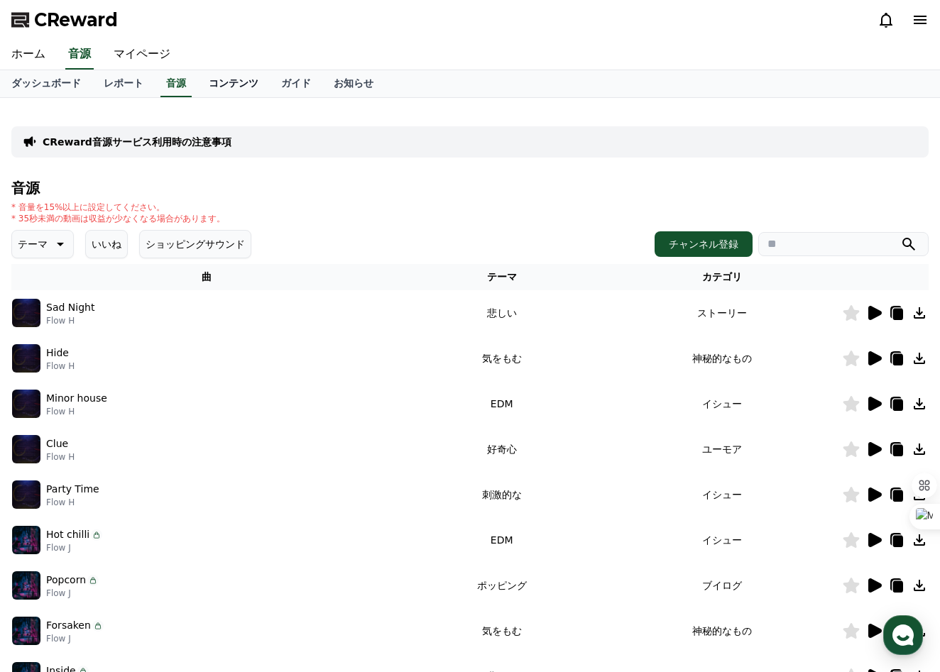
click at [241, 86] on link "コンテンツ" at bounding box center [233, 83] width 72 height 27
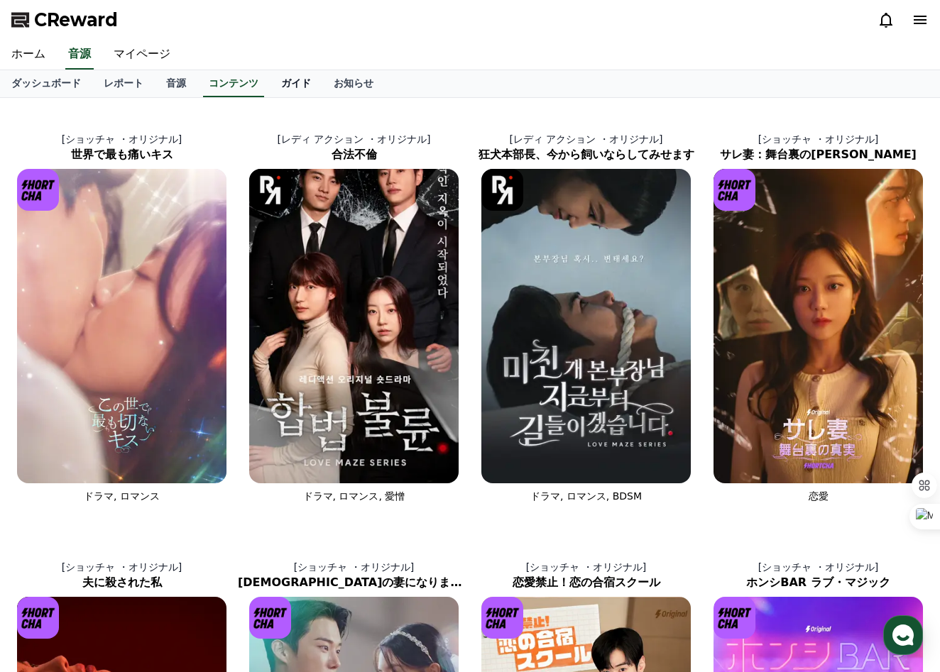
click at [309, 87] on link "ガイド" at bounding box center [296, 83] width 53 height 27
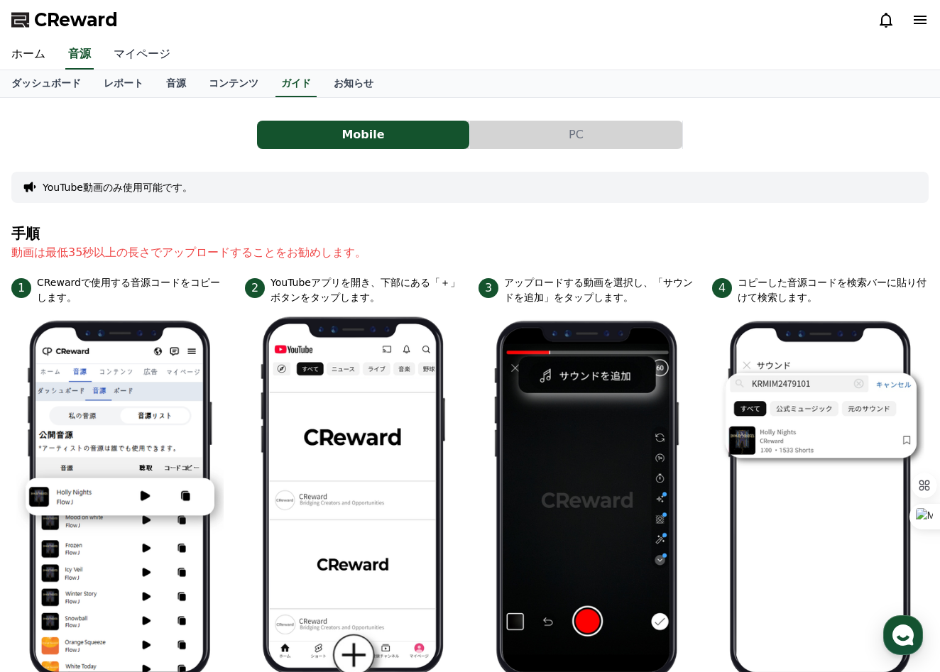
click at [139, 62] on link "マイページ" at bounding box center [142, 55] width 80 height 30
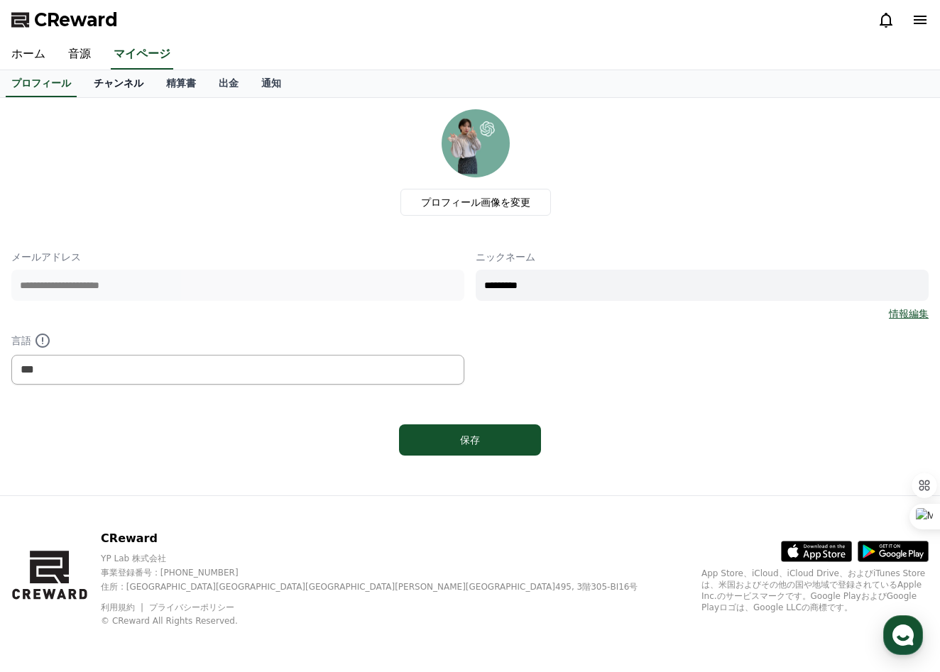
click at [125, 87] on link "チャンネル" at bounding box center [118, 83] width 72 height 27
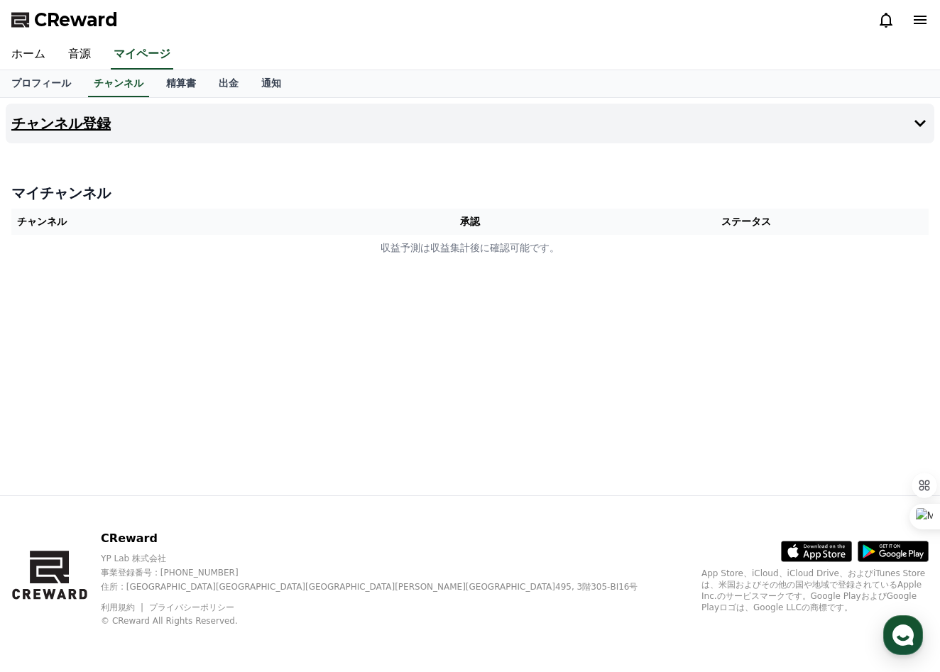
click at [912, 119] on icon at bounding box center [920, 123] width 17 height 17
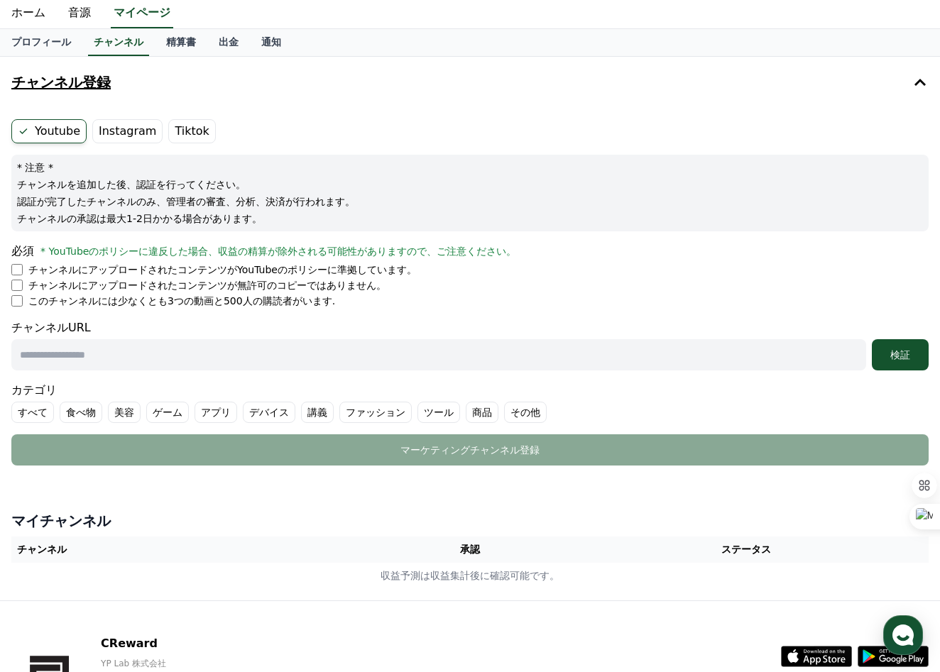
scroll to position [70, 0]
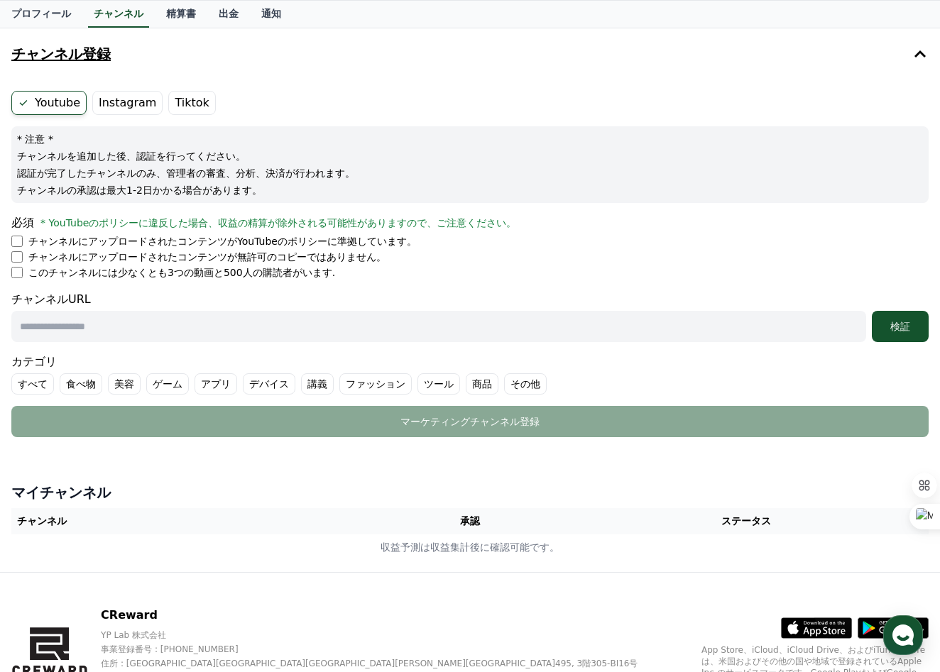
click at [126, 106] on label "Instagram" at bounding box center [127, 103] width 70 height 24
click at [48, 101] on label "Youtube" at bounding box center [48, 103] width 75 height 24
click at [155, 324] on input "text" at bounding box center [438, 326] width 855 height 31
paste input "**********"
type input "**********"
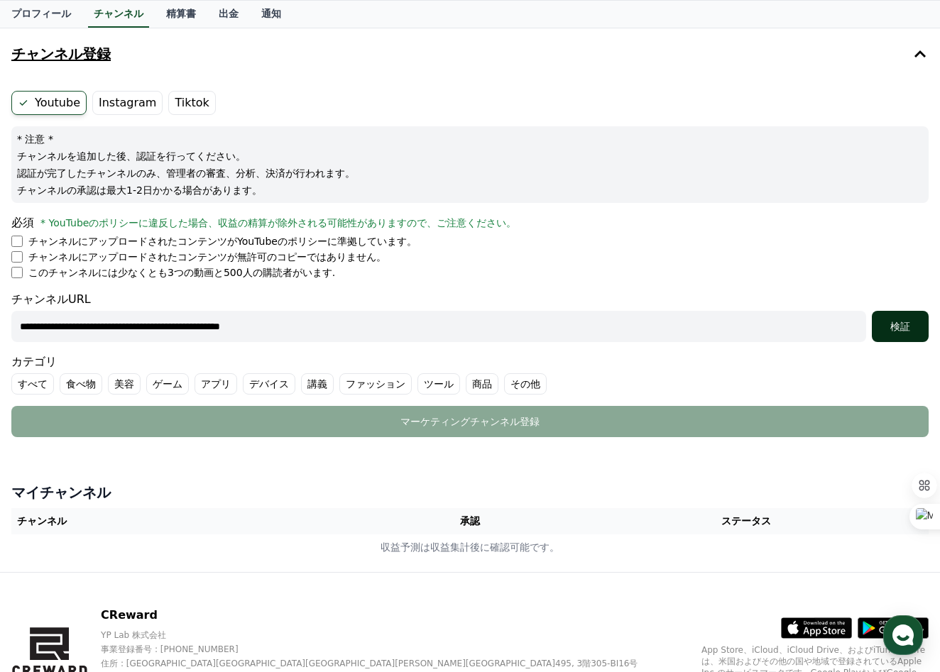
click at [913, 332] on div "検証" at bounding box center [900, 326] width 45 height 14
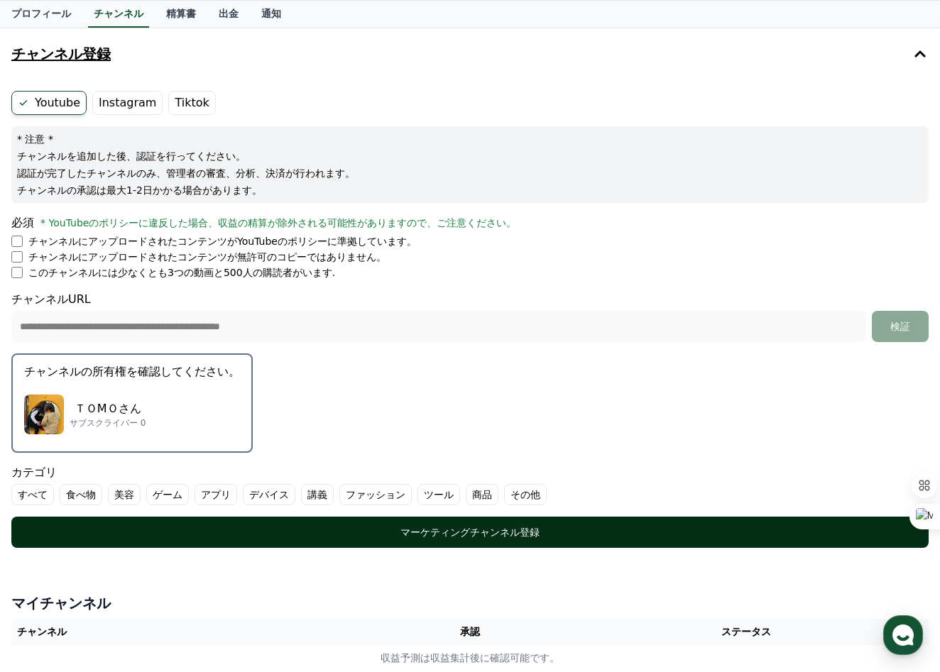
click at [646, 537] on div "マーケティングチャンネル登録" at bounding box center [470, 532] width 860 height 14
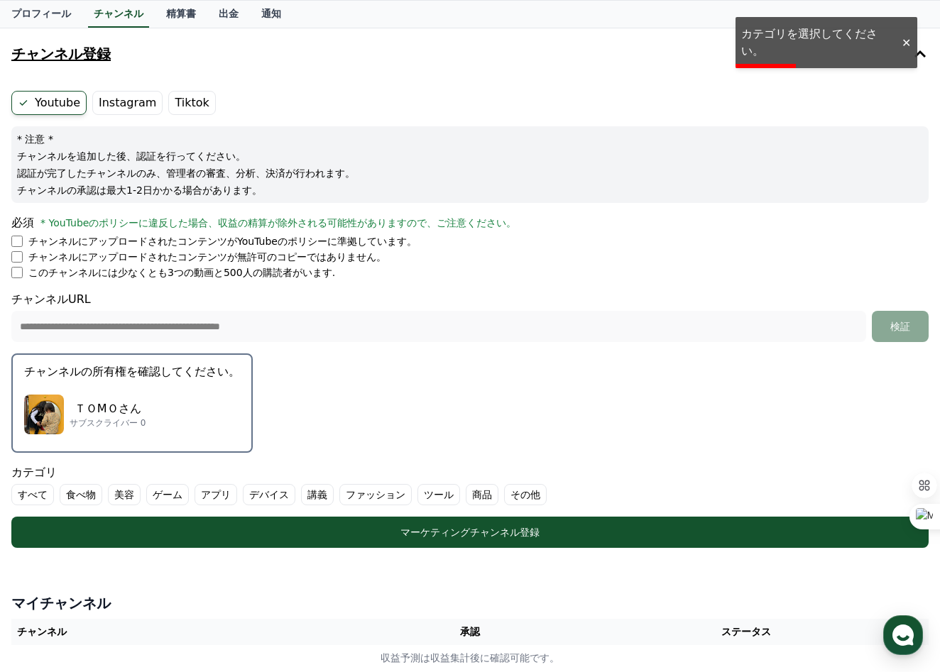
click at [528, 496] on label "その他" at bounding box center [525, 494] width 43 height 21
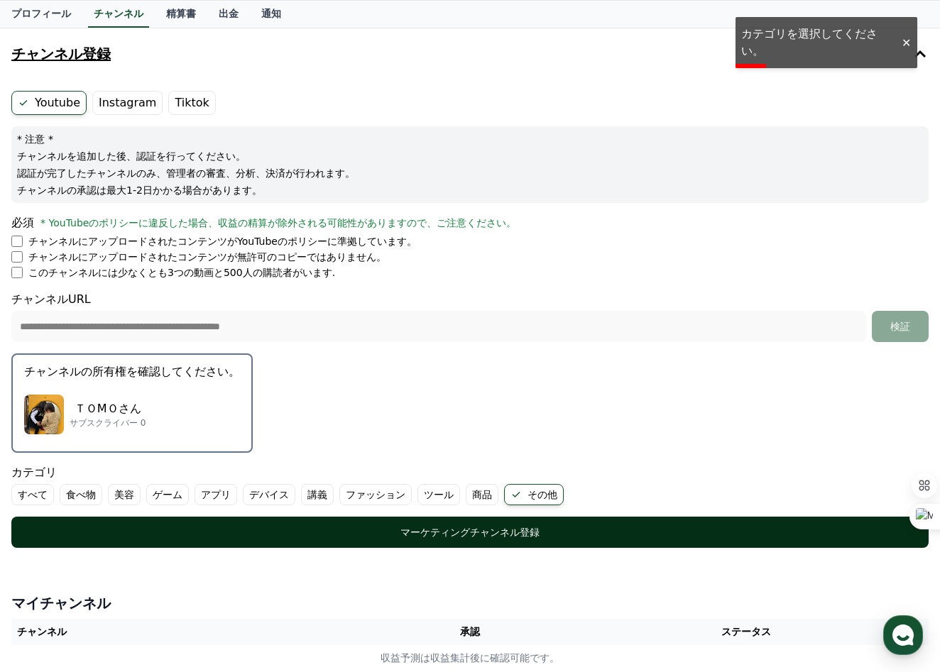
click at [510, 538] on div "マーケティングチャンネル登録" at bounding box center [470, 532] width 860 height 14
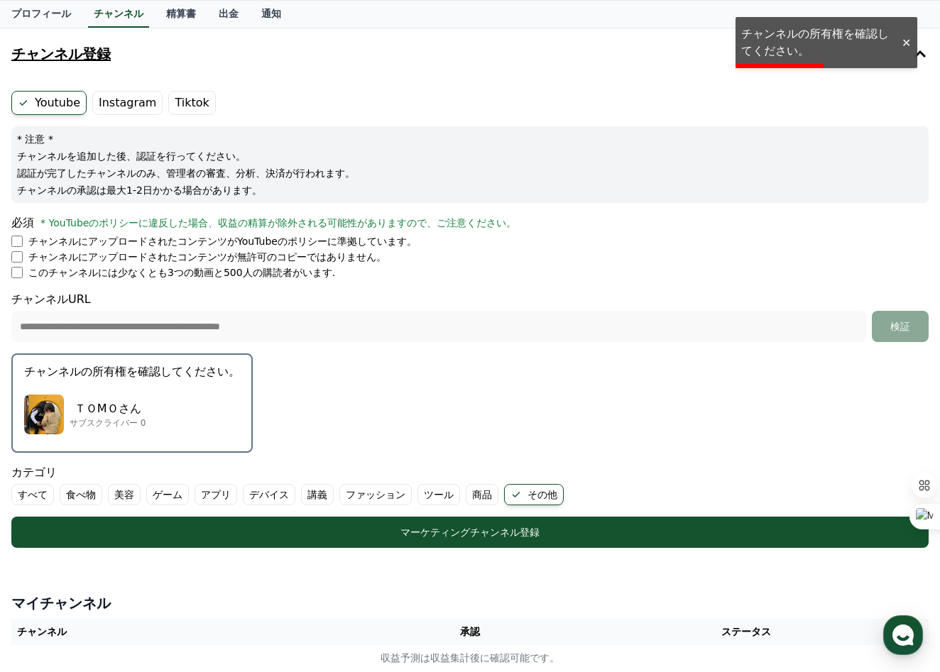
click at [211, 423] on div "ＴＯMＯさん サブスクライバー 0" at bounding box center [132, 414] width 216 height 57
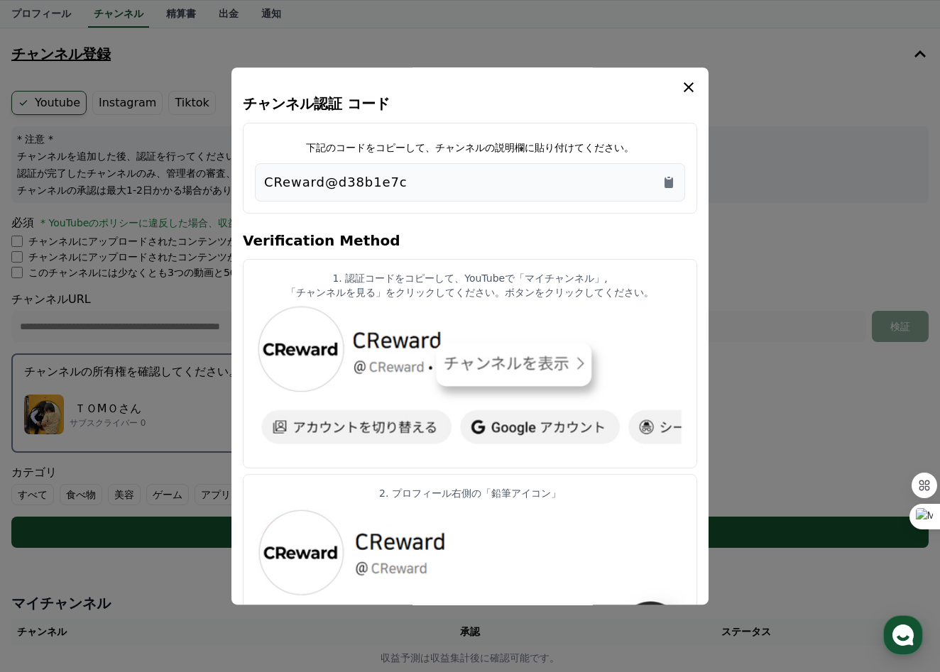
click at [689, 87] on icon "modal" at bounding box center [689, 87] width 10 height 10
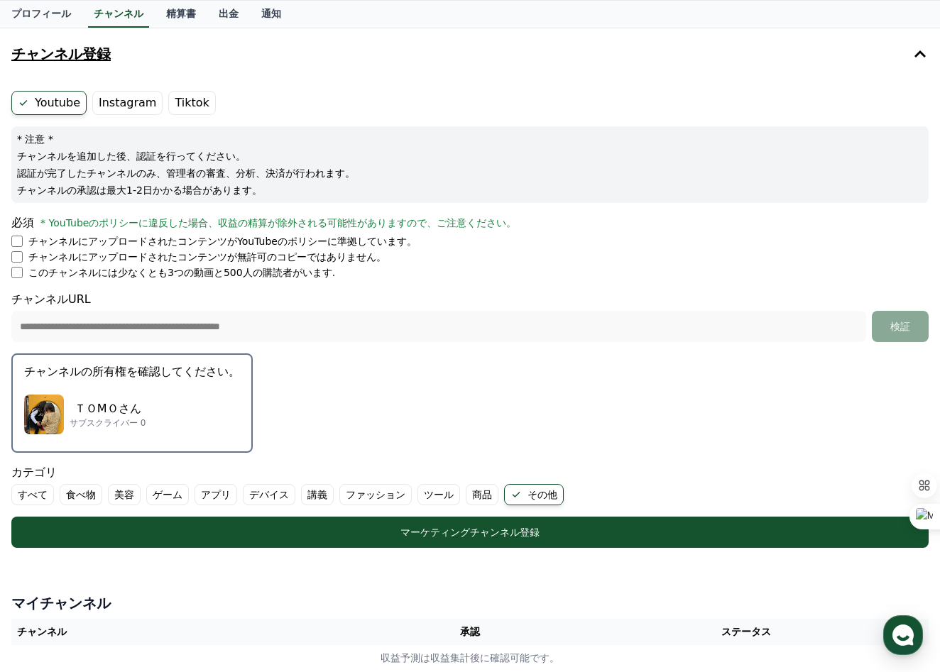
click at [669, 298] on div "**********" at bounding box center [469, 316] width 917 height 51
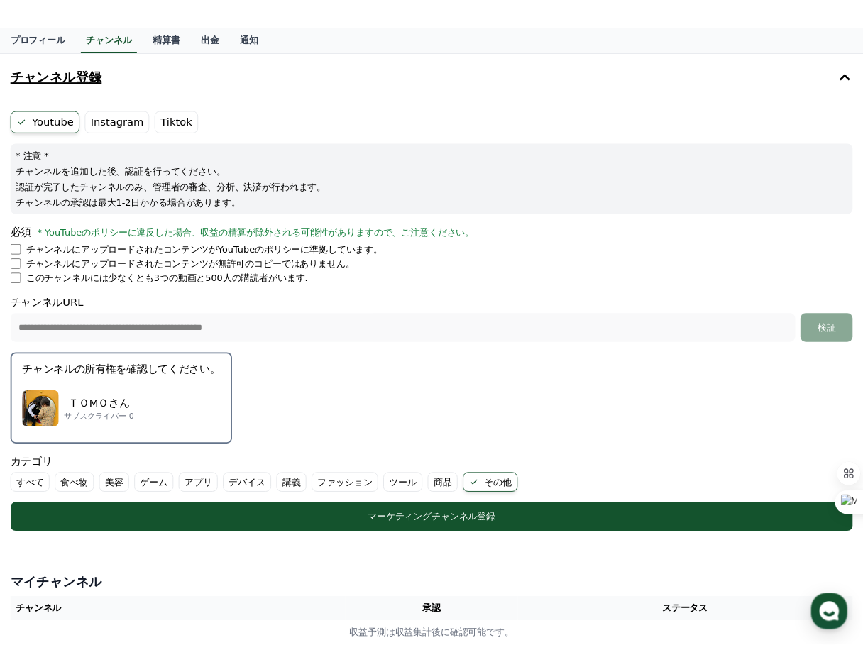
scroll to position [0, 0]
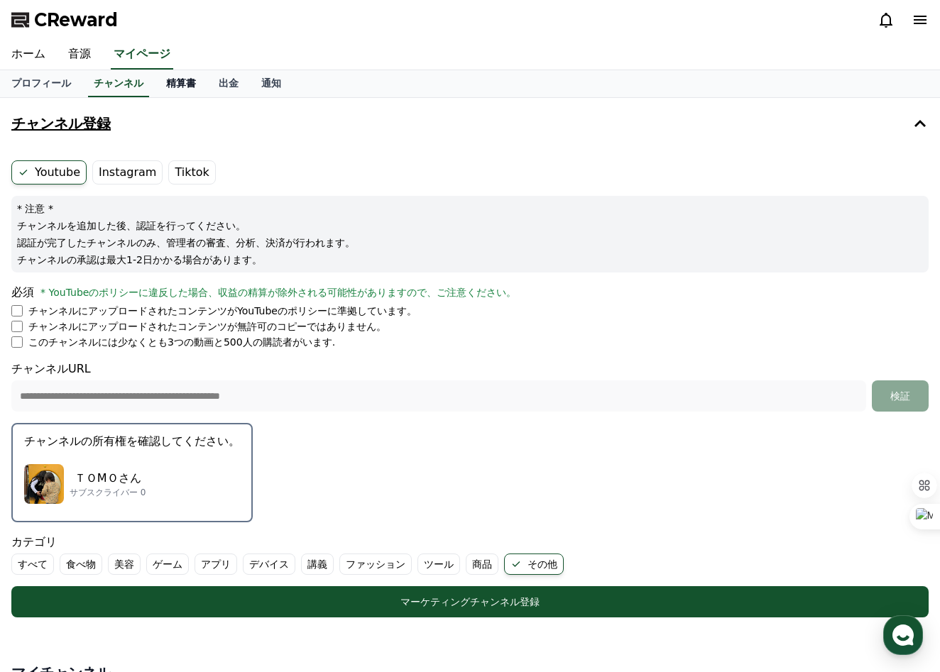
click at [205, 80] on link "精算書" at bounding box center [181, 83] width 53 height 27
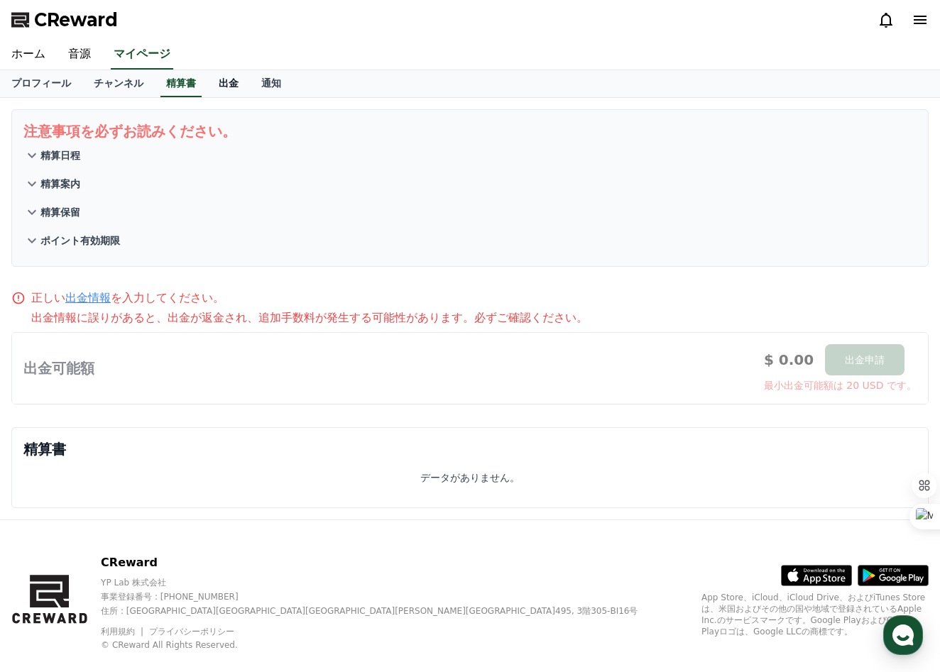
click at [227, 83] on link "出金" at bounding box center [228, 83] width 43 height 27
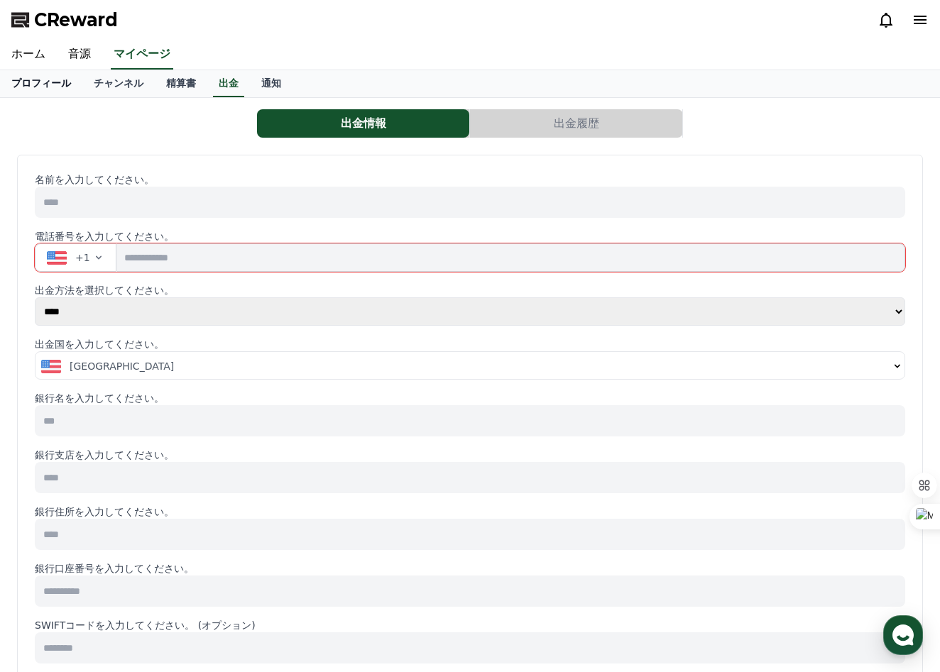
click at [28, 82] on link "プロフィール" at bounding box center [41, 83] width 82 height 27
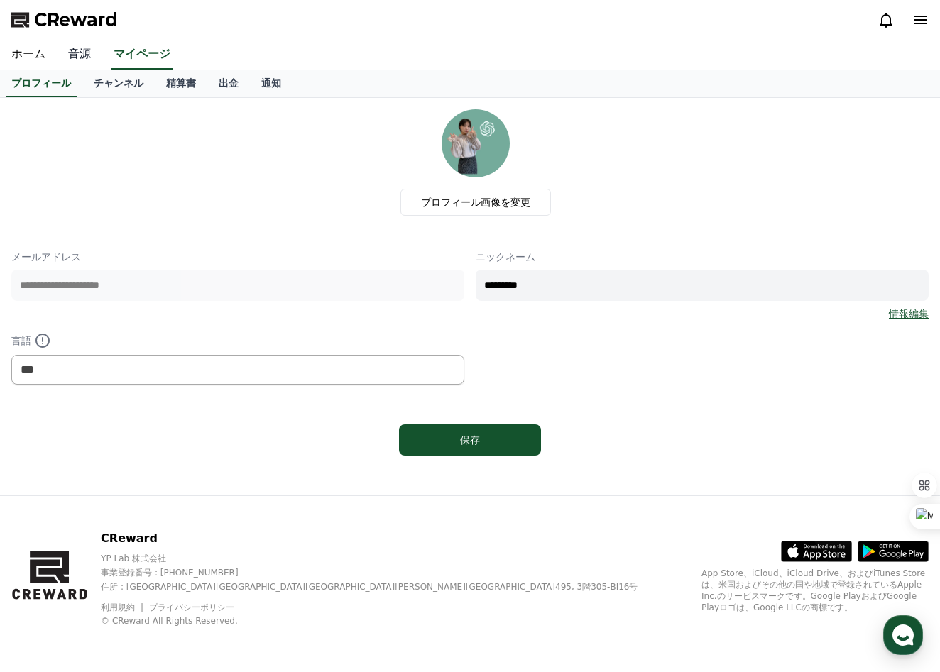
click at [82, 53] on link "音源" at bounding box center [79, 55] width 45 height 30
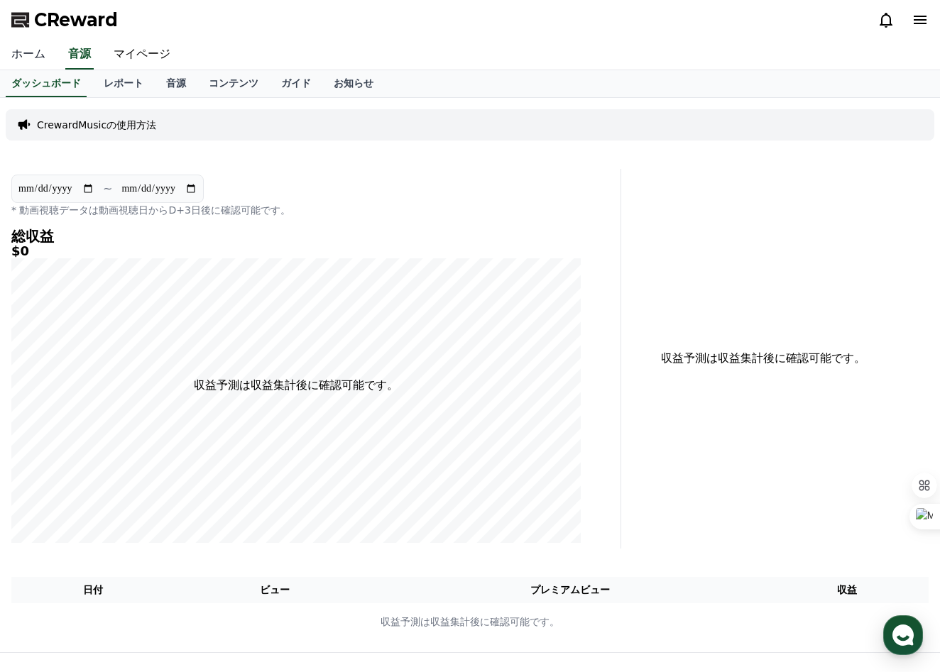
click at [29, 60] on link "ホーム" at bounding box center [28, 55] width 57 height 30
click at [181, 81] on link "音源" at bounding box center [176, 83] width 43 height 27
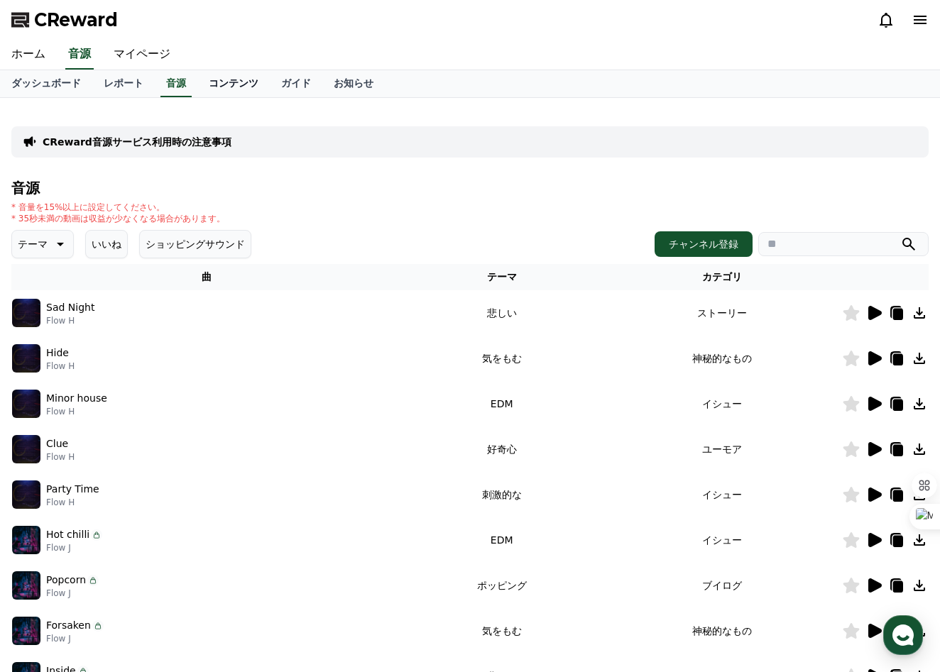
click at [222, 84] on link "コンテンツ" at bounding box center [233, 83] width 72 height 27
click at [180, 84] on link "音源" at bounding box center [176, 83] width 43 height 27
click at [921, 315] on icon at bounding box center [919, 313] width 17 height 17
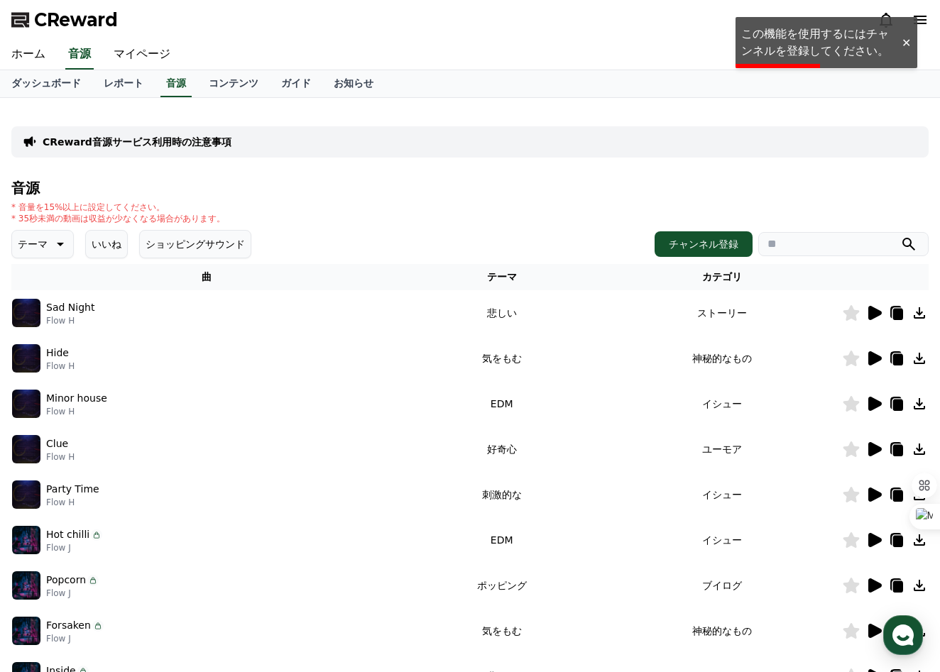
click at [876, 313] on icon at bounding box center [874, 313] width 13 height 14
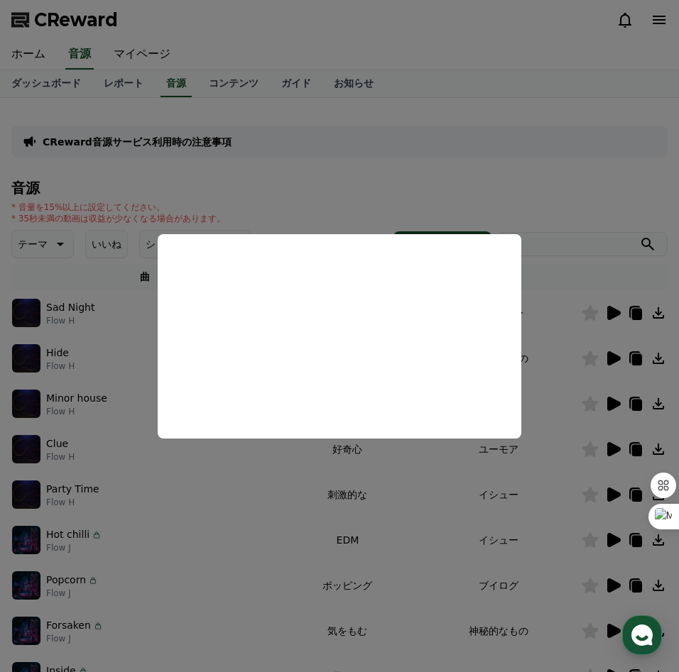
click at [366, 192] on button "close modal" at bounding box center [339, 336] width 679 height 672
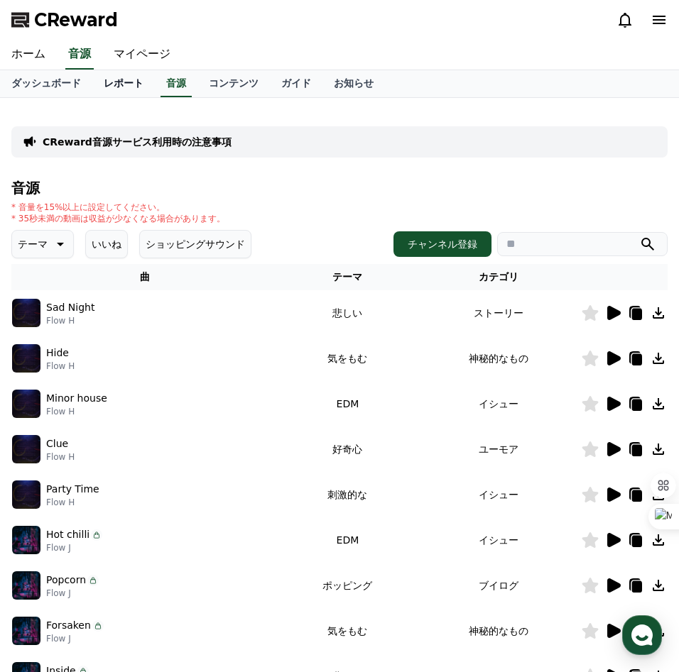
click at [129, 77] on link "レポート" at bounding box center [123, 83] width 62 height 27
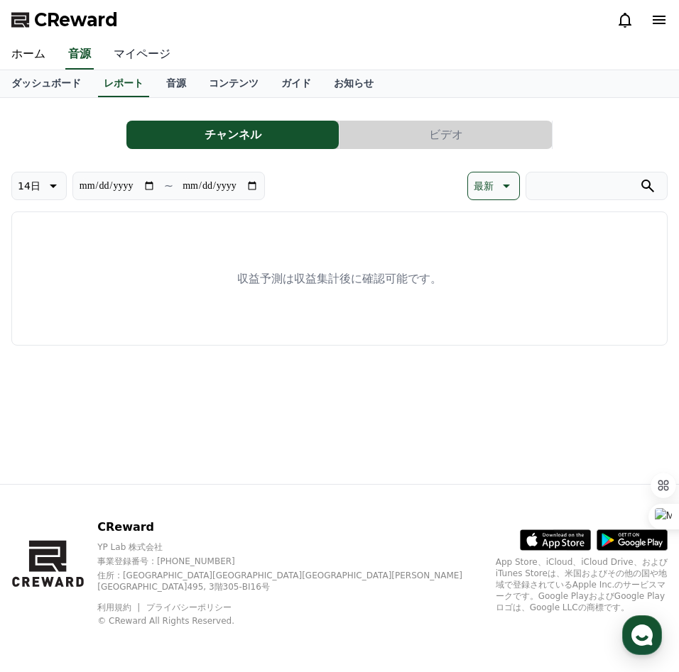
click at [145, 51] on link "マイページ" at bounding box center [142, 55] width 80 height 30
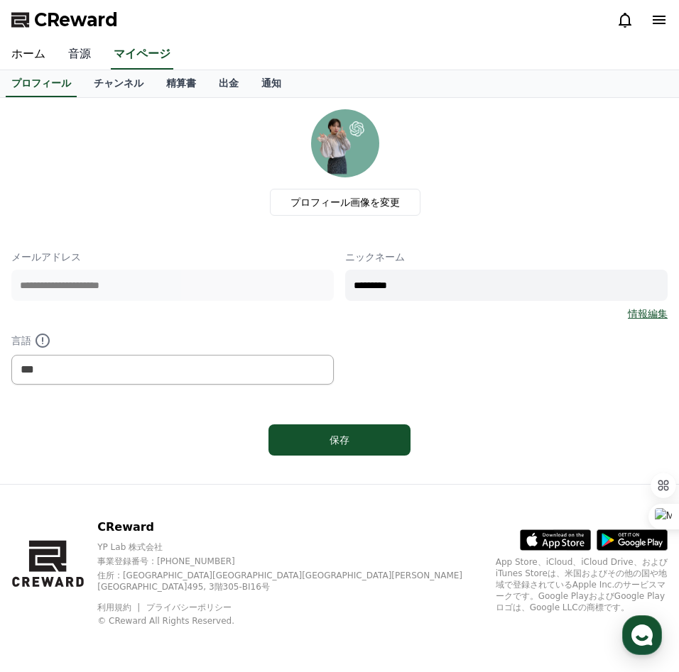
click at [74, 56] on link "音源" at bounding box center [79, 55] width 45 height 30
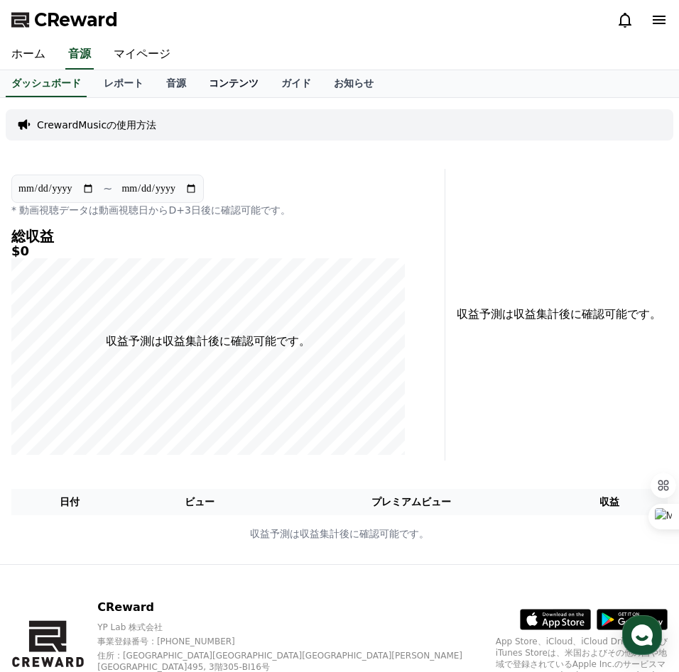
click at [245, 77] on link "コンテンツ" at bounding box center [233, 83] width 72 height 27
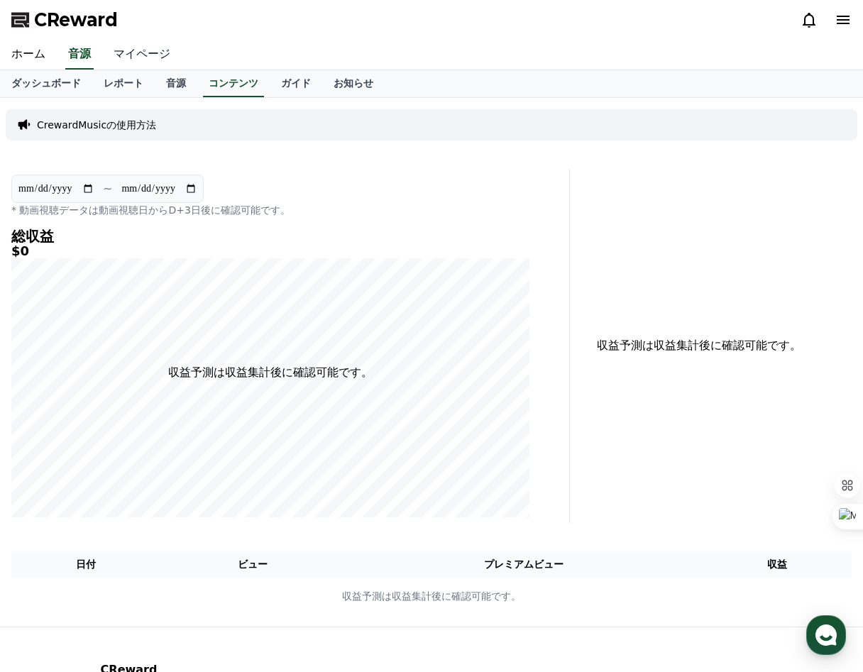
click at [136, 53] on link "マイページ" at bounding box center [142, 55] width 80 height 30
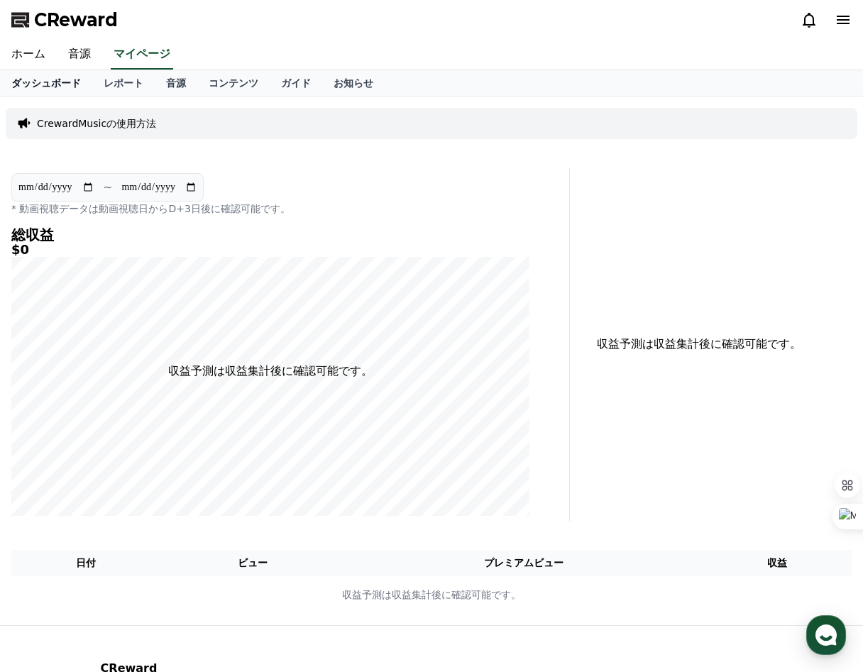
click at [33, 90] on link "ダッシュボード" at bounding box center [46, 83] width 92 height 26
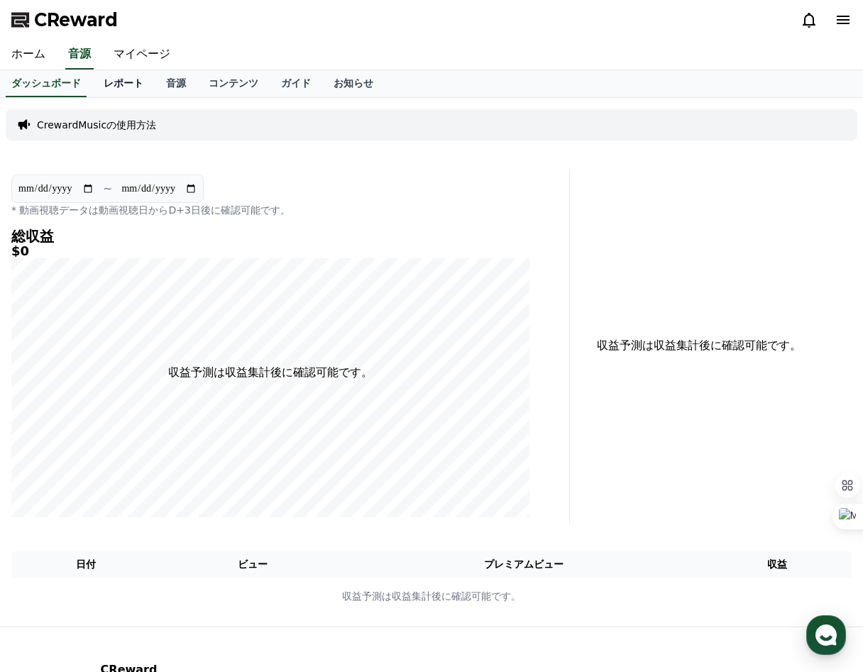
click at [106, 86] on link "レポート" at bounding box center [123, 83] width 62 height 27
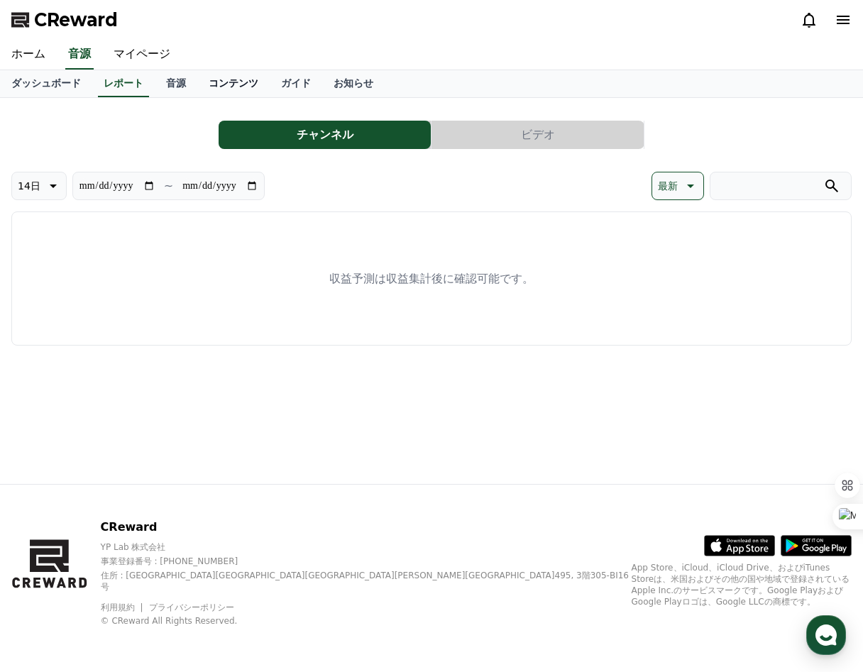
click at [214, 86] on link "コンテンツ" at bounding box center [233, 83] width 72 height 27
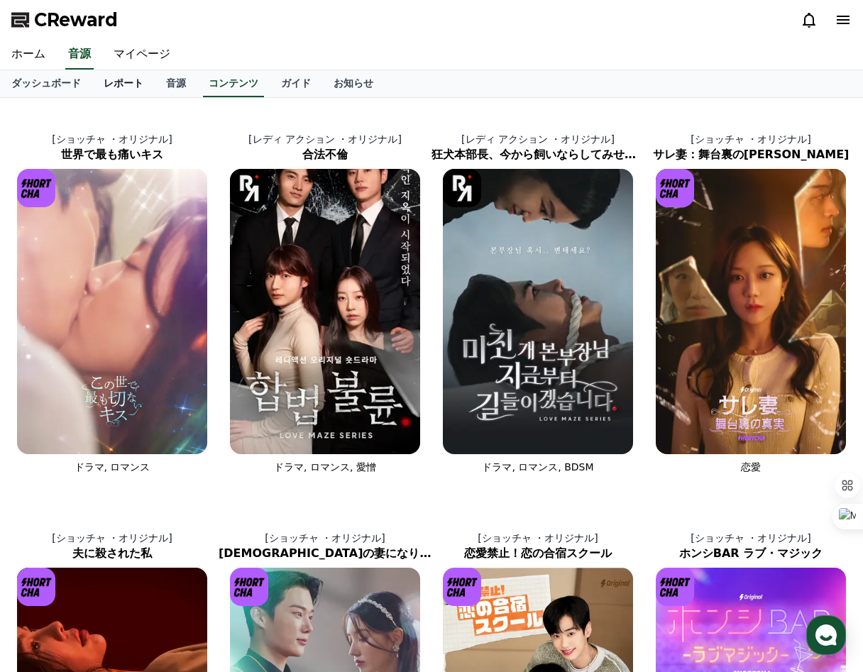
click at [120, 76] on link "レポート" at bounding box center [123, 83] width 62 height 27
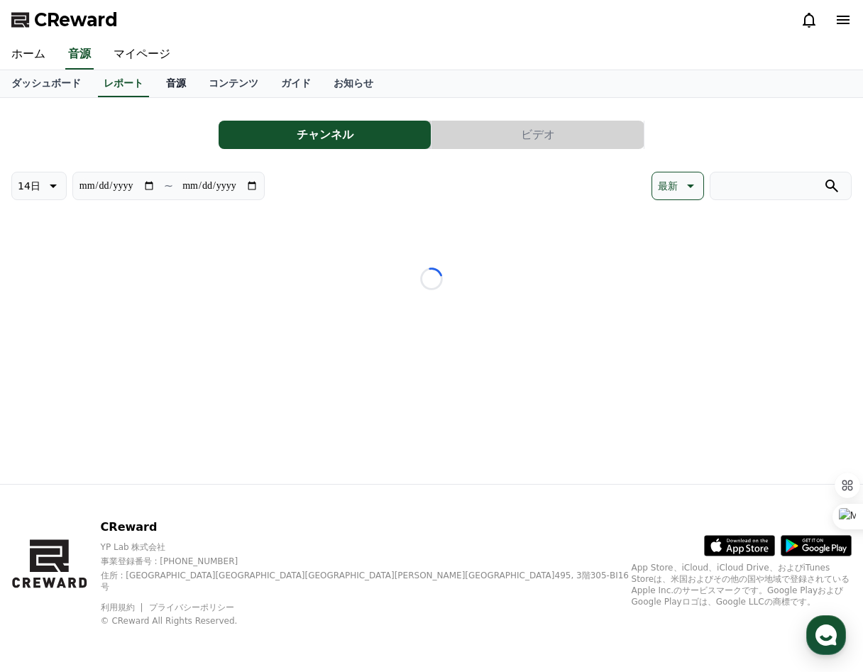
click at [176, 80] on link "音源" at bounding box center [176, 83] width 43 height 27
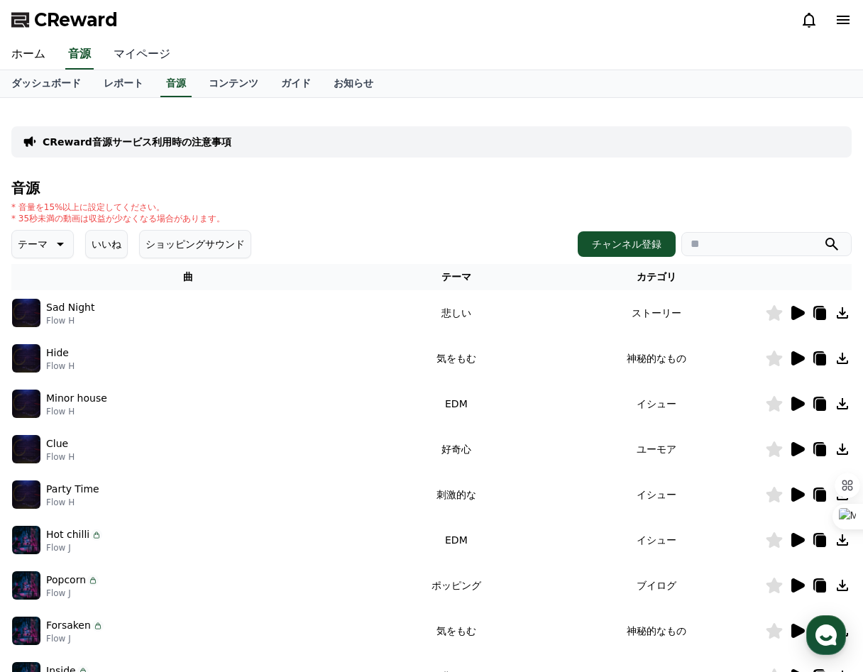
click at [136, 55] on link "マイページ" at bounding box center [142, 55] width 80 height 30
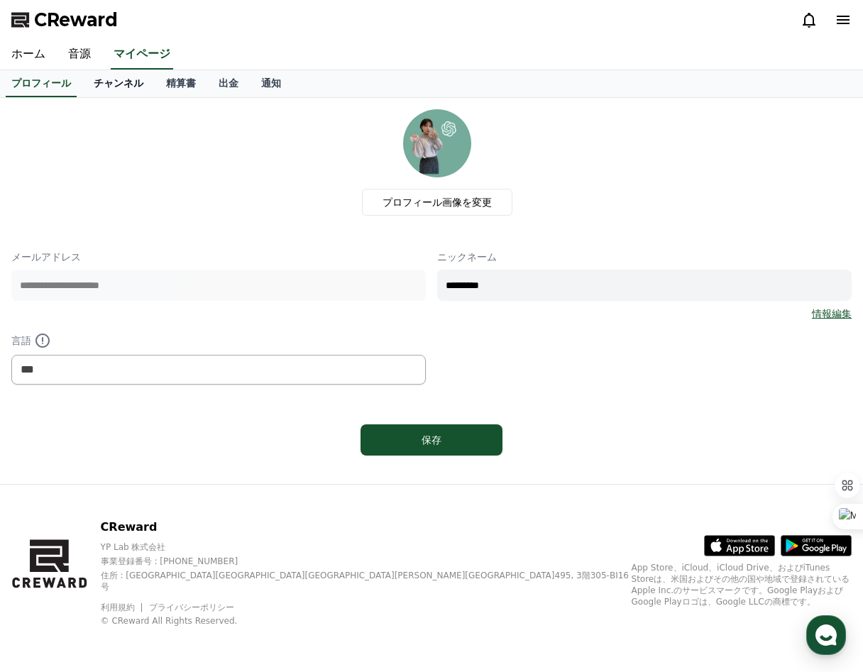
click at [127, 87] on link "チャンネル" at bounding box center [118, 83] width 72 height 27
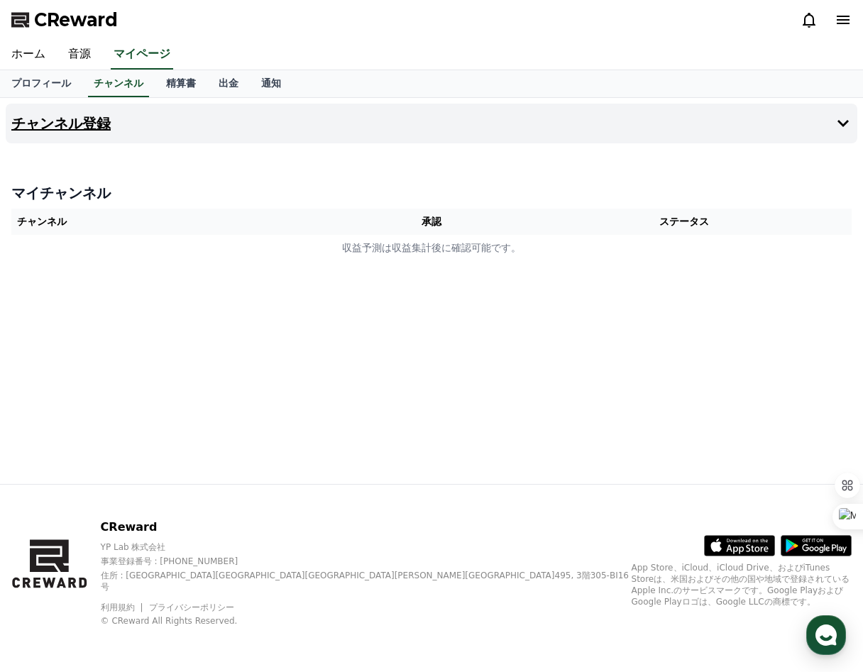
click at [846, 114] on button "チャンネル登録" at bounding box center [432, 124] width 852 height 40
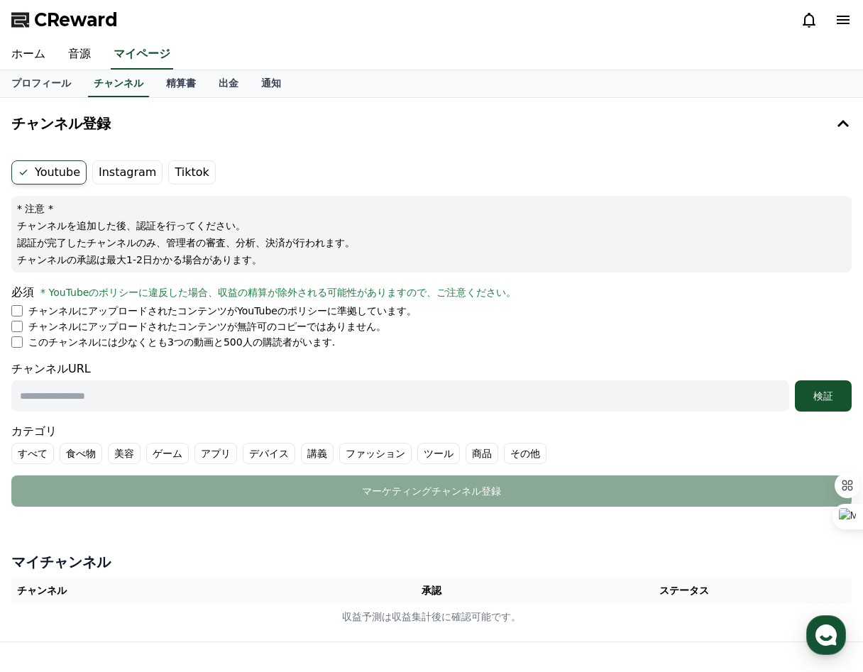
click at [141, 170] on label "Instagram" at bounding box center [127, 172] width 70 height 24
